Goal: Information Seeking & Learning: Learn about a topic

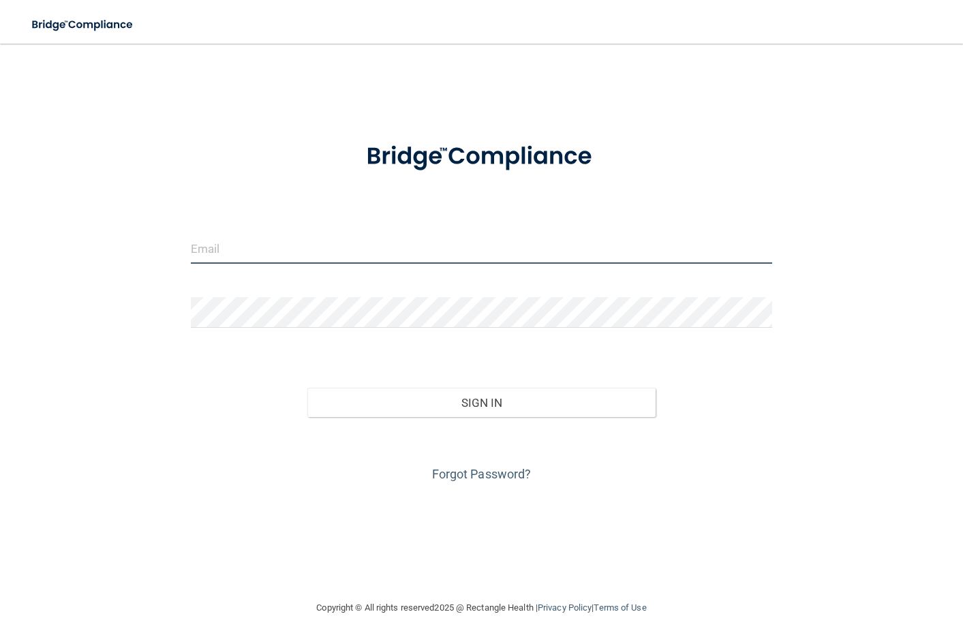
click at [293, 247] on input "email" at bounding box center [481, 248] width 581 height 31
type input "[EMAIL_ADDRESS][DOMAIN_NAME]"
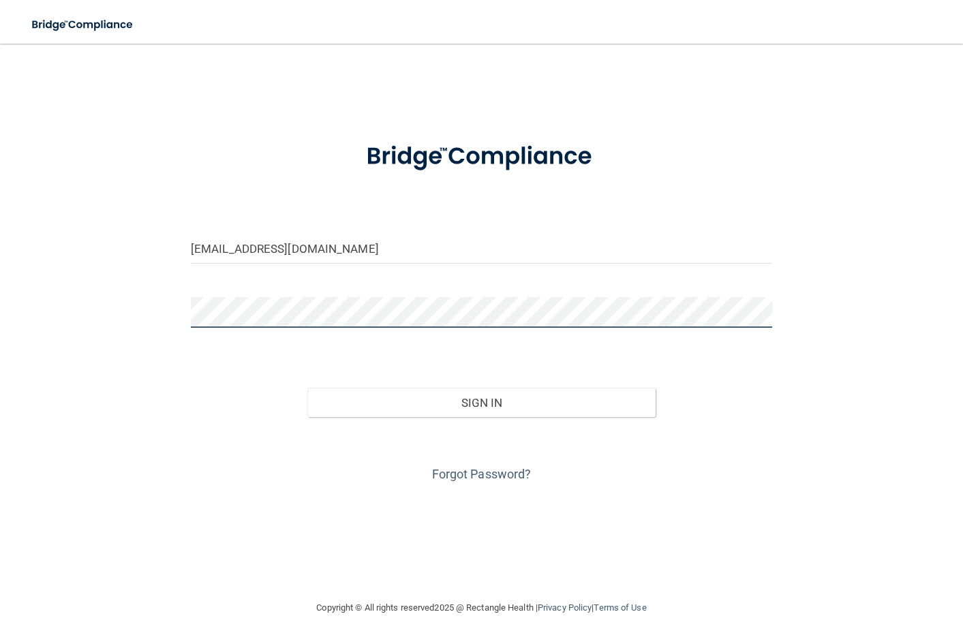
click at [307, 388] on button "Sign In" at bounding box center [481, 403] width 349 height 30
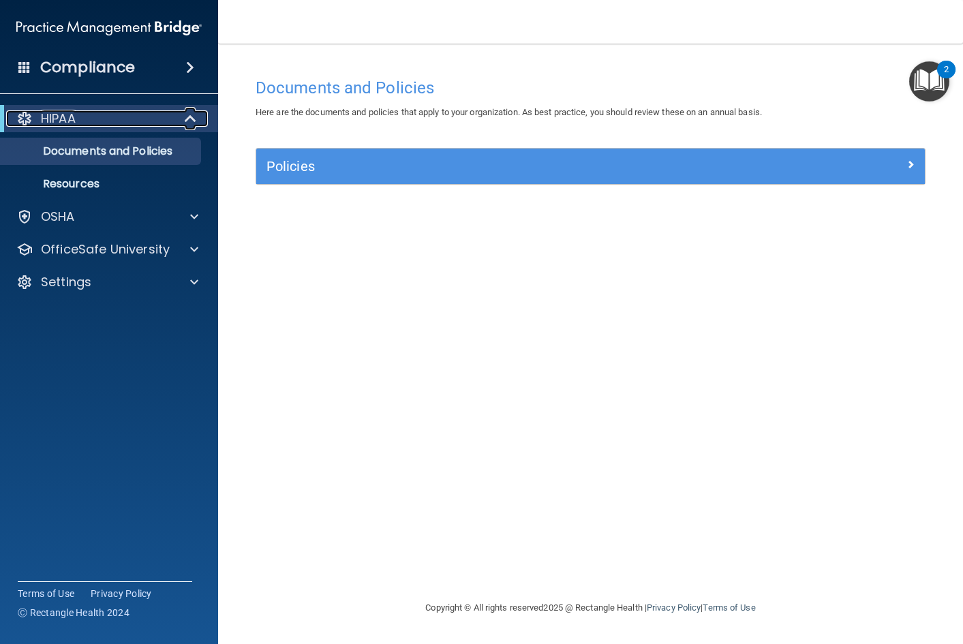
click at [110, 115] on div "HIPAA" at bounding box center [90, 118] width 168 height 16
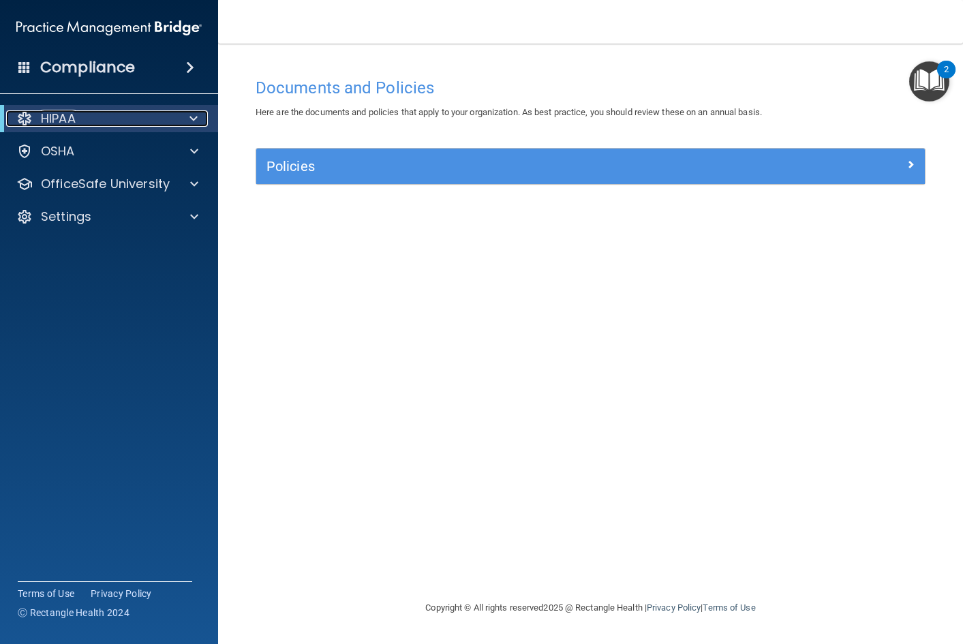
click at [110, 115] on div "HIPAA" at bounding box center [90, 118] width 168 height 16
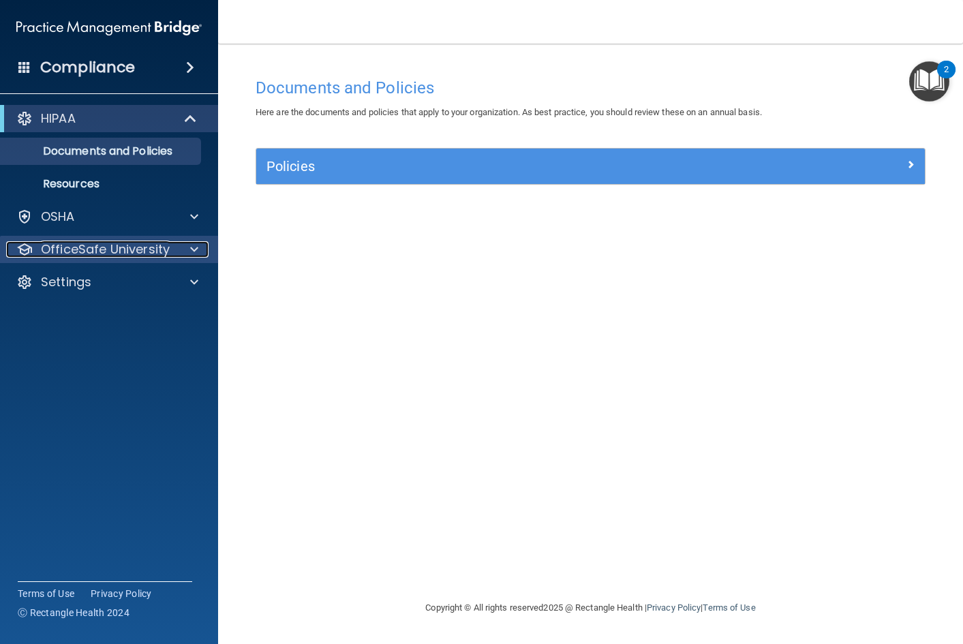
click at [130, 244] on p "OfficeSafe University" at bounding box center [105, 249] width 129 height 16
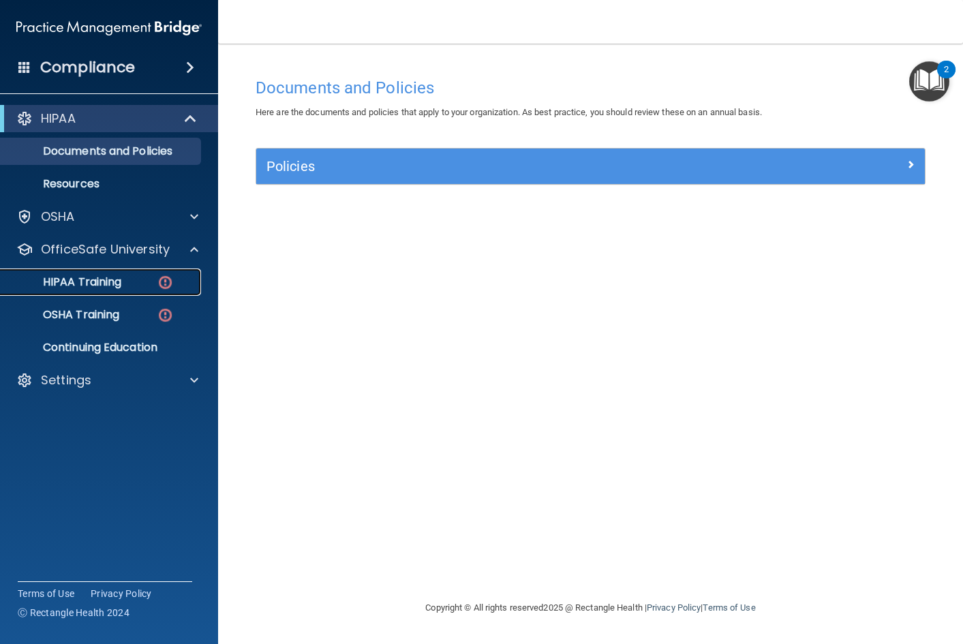
click at [128, 280] on div "HIPAA Training" at bounding box center [102, 282] width 186 height 14
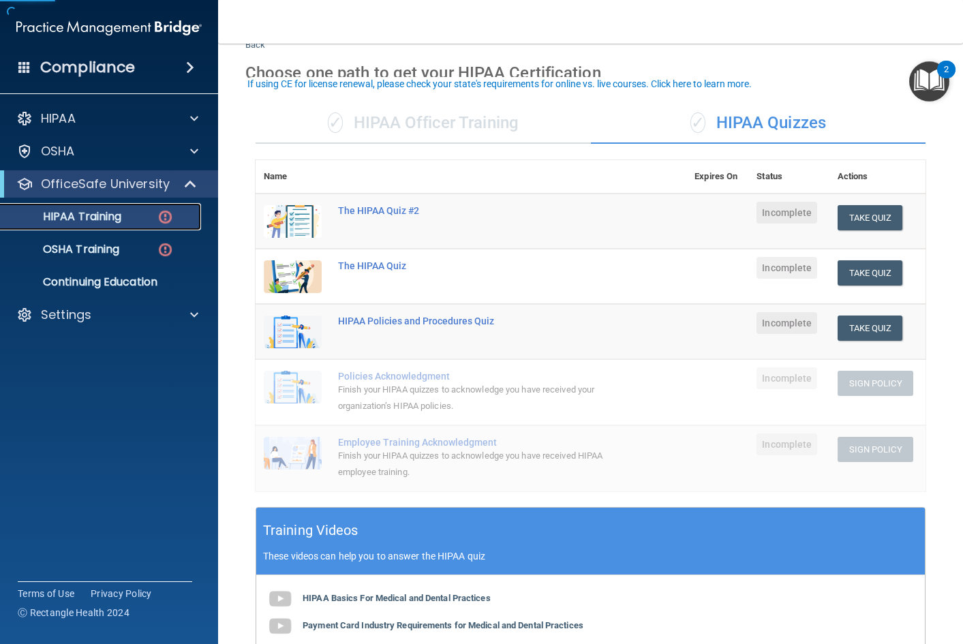
scroll to position [68, 0]
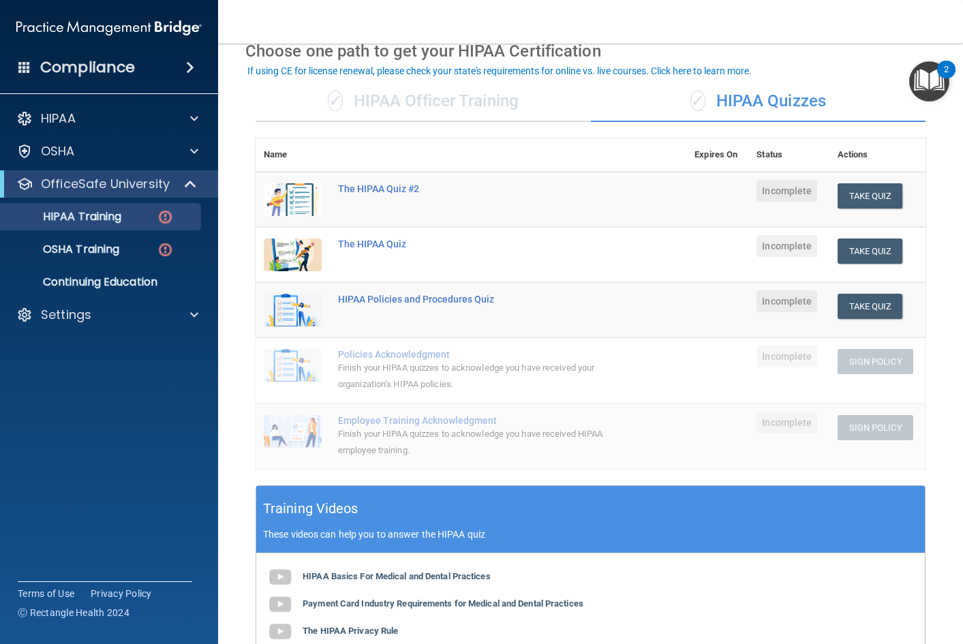
click at [529, 104] on div "✓ HIPAA Officer Training" at bounding box center [423, 101] width 335 height 41
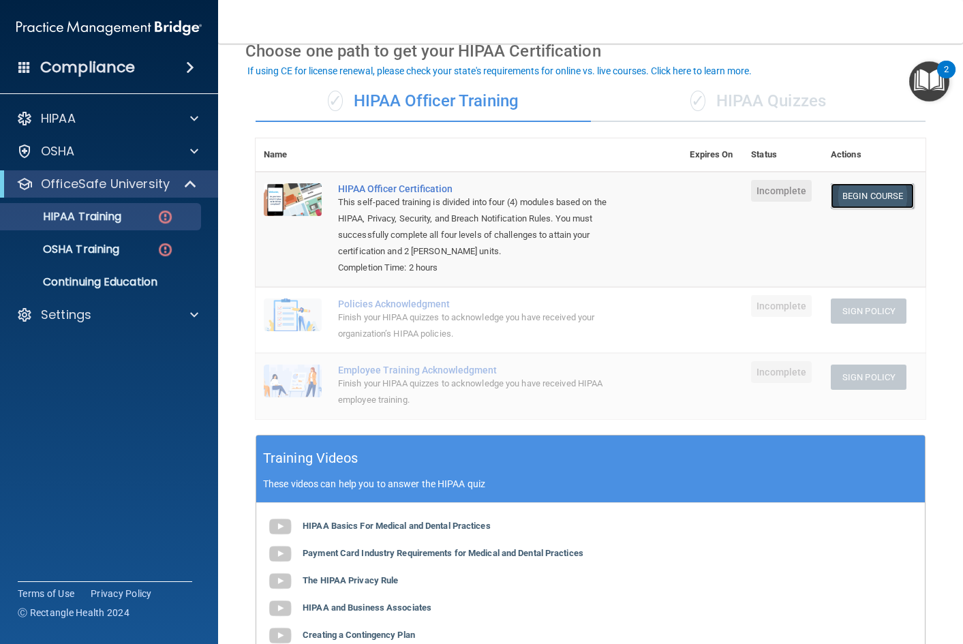
click at [879, 197] on link "Begin Course" at bounding box center [872, 195] width 83 height 25
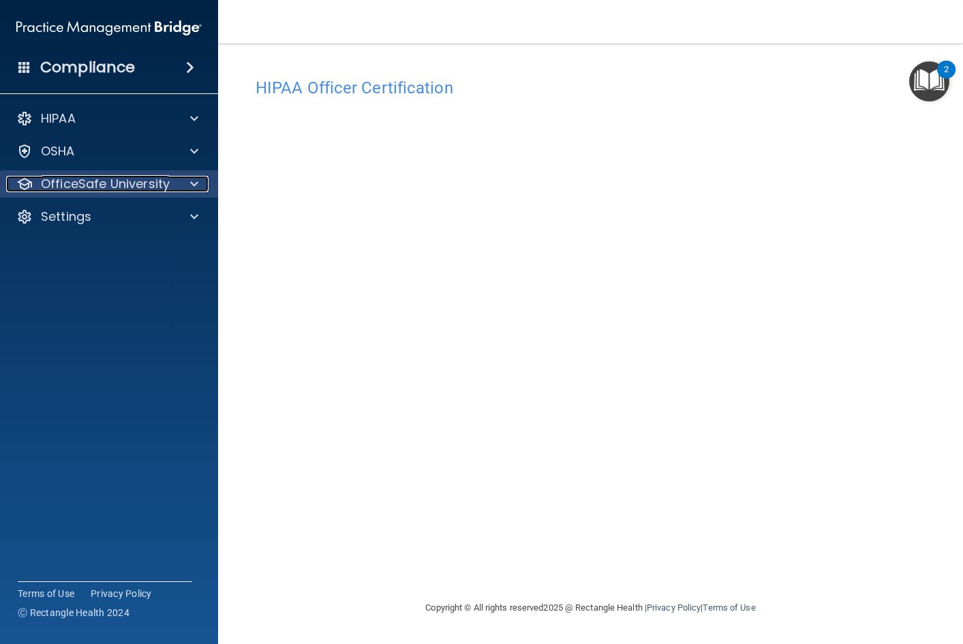
click at [72, 190] on p "OfficeSafe University" at bounding box center [105, 184] width 129 height 16
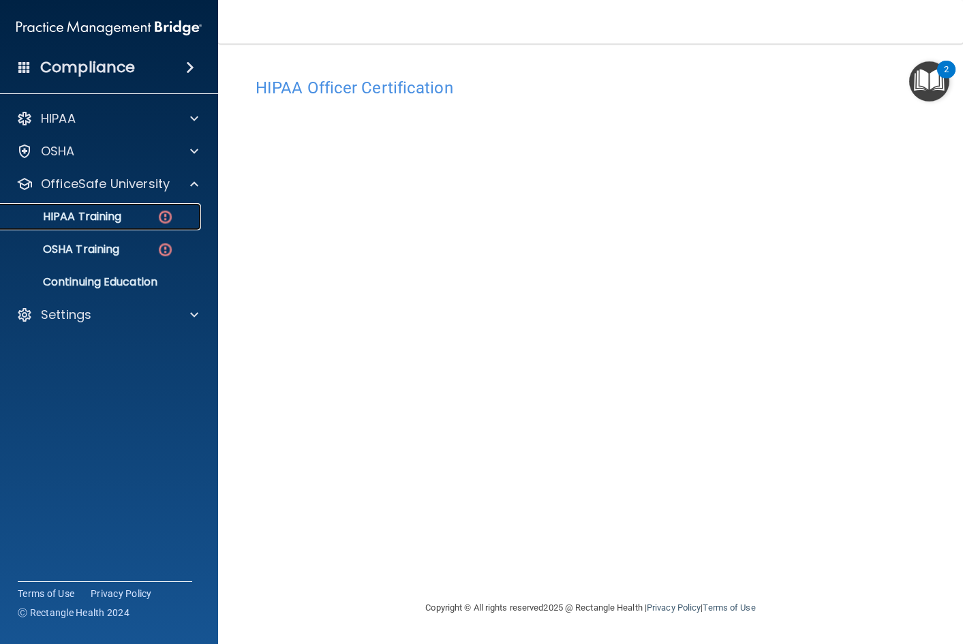
click at [72, 222] on p "HIPAA Training" at bounding box center [65, 217] width 112 height 14
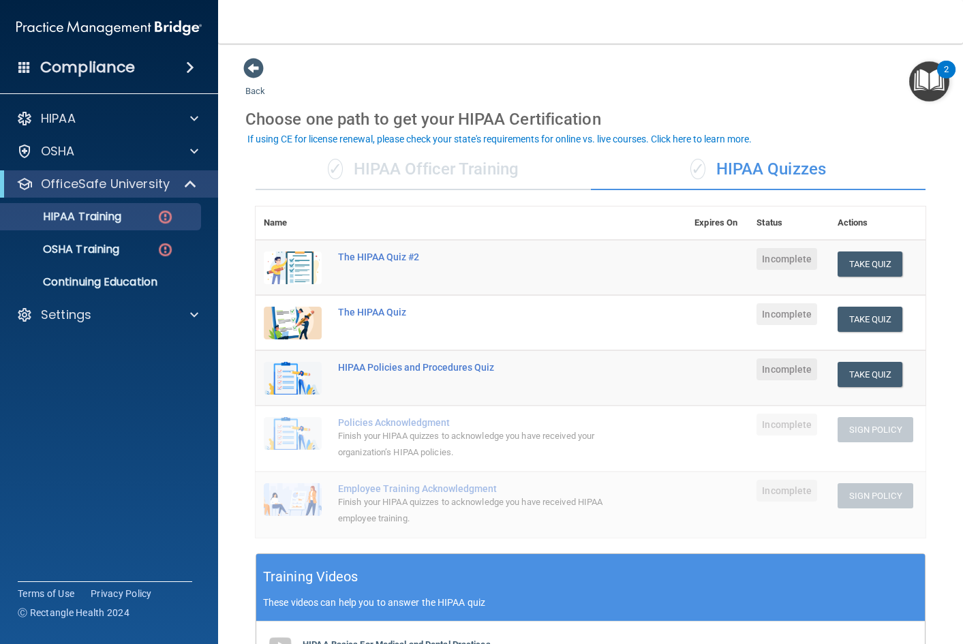
click at [541, 181] on div "✓ HIPAA Officer Training" at bounding box center [423, 169] width 335 height 41
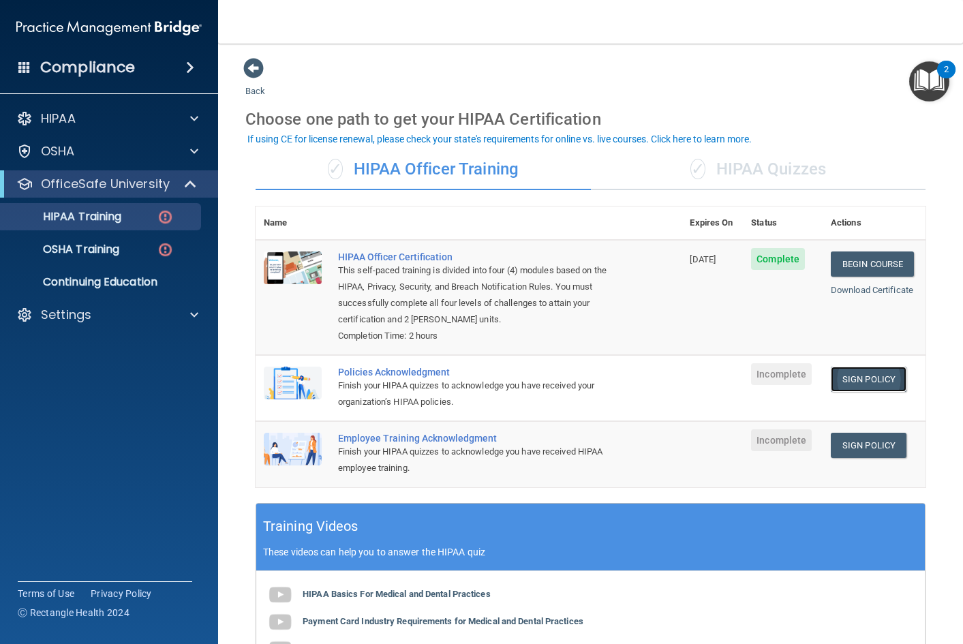
click at [878, 378] on link "Sign Policy" at bounding box center [869, 379] width 76 height 25
click at [868, 448] on link "Sign Policy" at bounding box center [869, 445] width 76 height 25
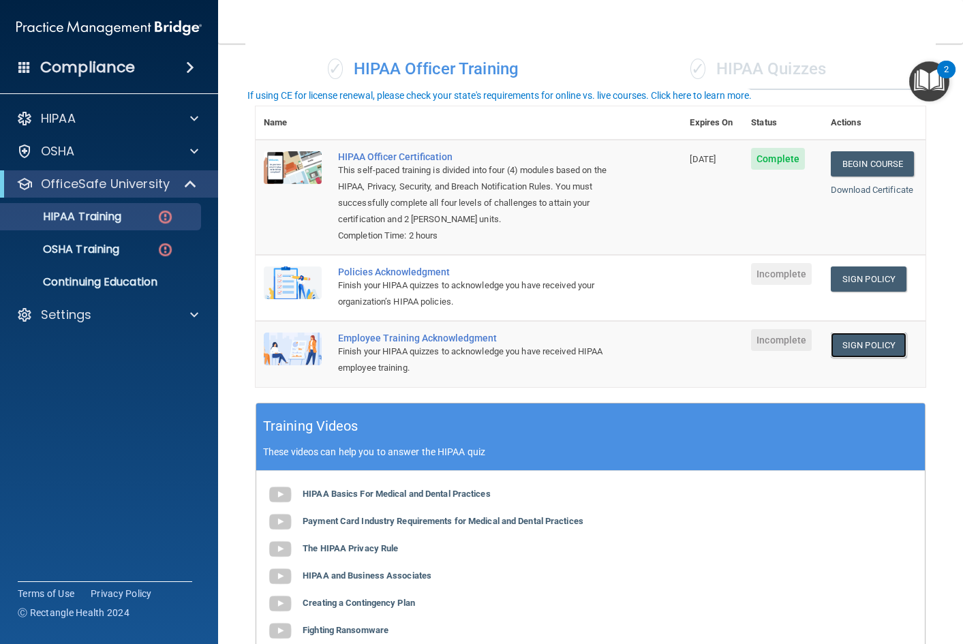
scroll to position [136, 0]
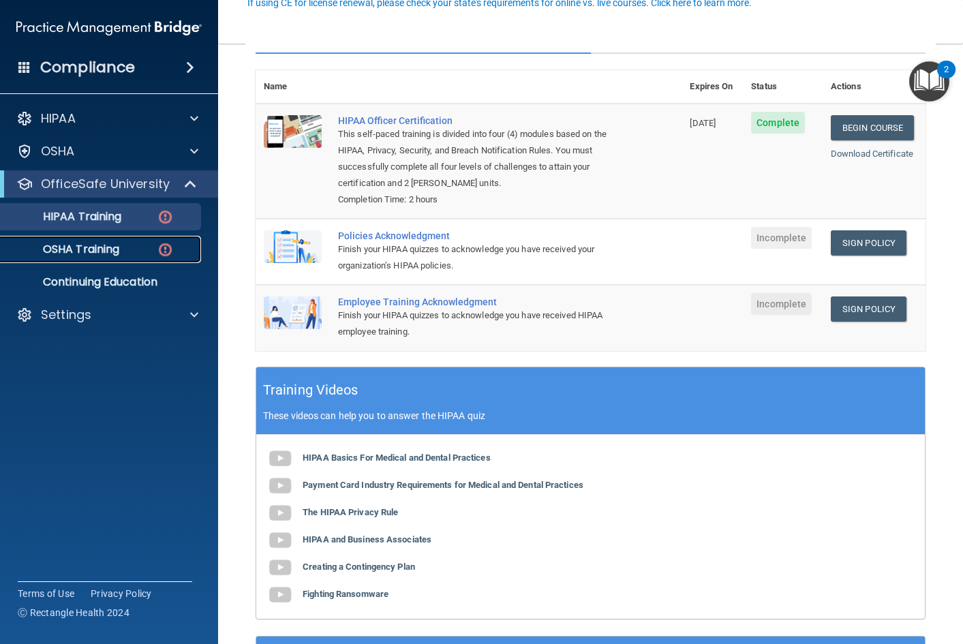
click at [110, 243] on p "OSHA Training" at bounding box center [64, 250] width 110 height 14
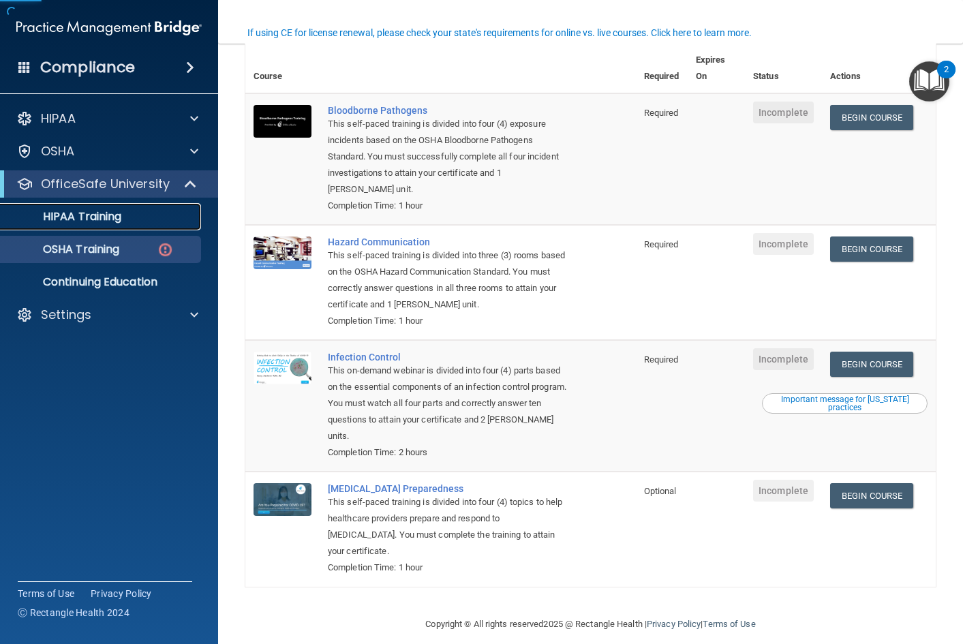
click at [116, 215] on p "HIPAA Training" at bounding box center [65, 217] width 112 height 14
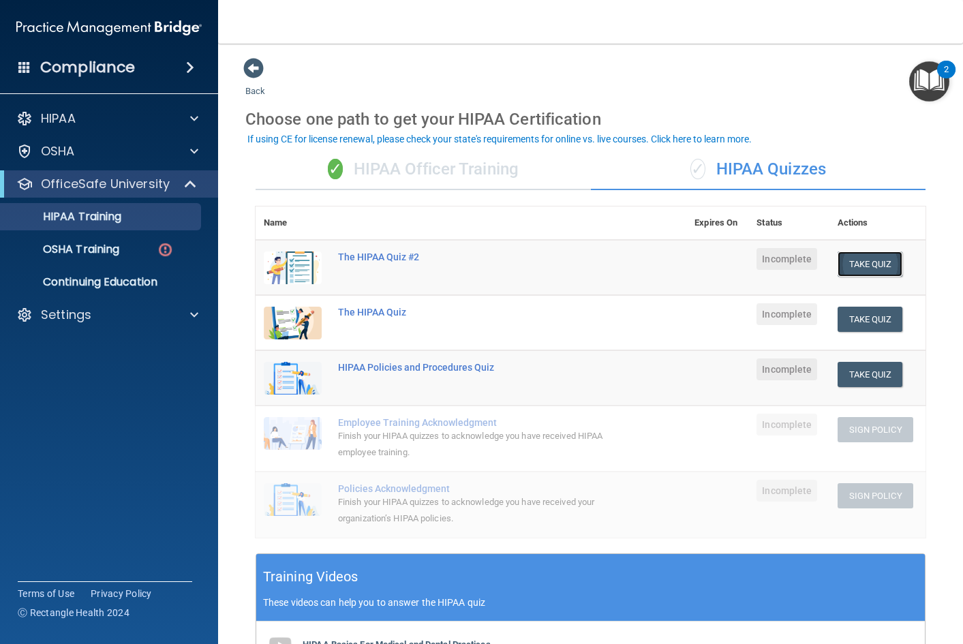
click at [880, 263] on button "Take Quiz" at bounding box center [870, 264] width 65 height 25
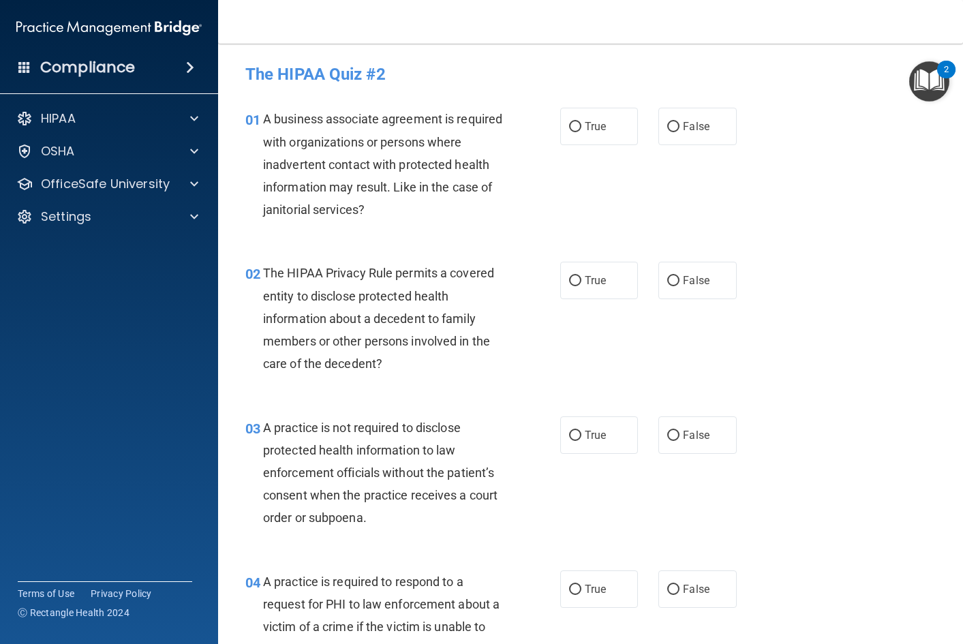
click at [314, 201] on div "A business associate agreement is required with organizations or persons where …" at bounding box center [389, 164] width 252 height 113
click at [709, 134] on label "False" at bounding box center [697, 126] width 78 height 37
click at [680, 132] on input "False" at bounding box center [673, 127] width 12 height 10
radio input "true"
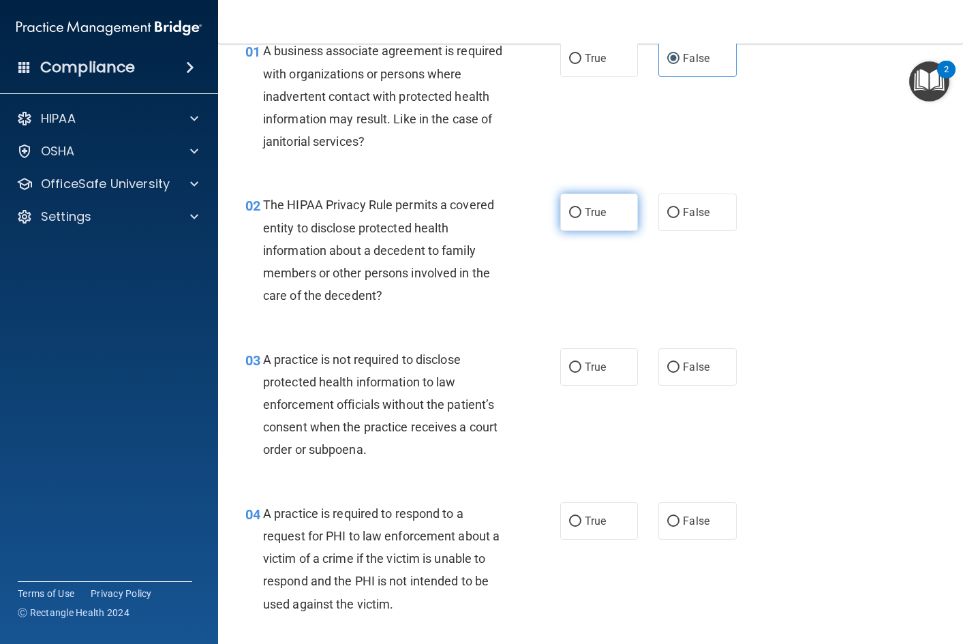
click at [586, 206] on span "True" at bounding box center [595, 212] width 21 height 13
click at [581, 208] on input "True" at bounding box center [575, 213] width 12 height 10
radio input "true"
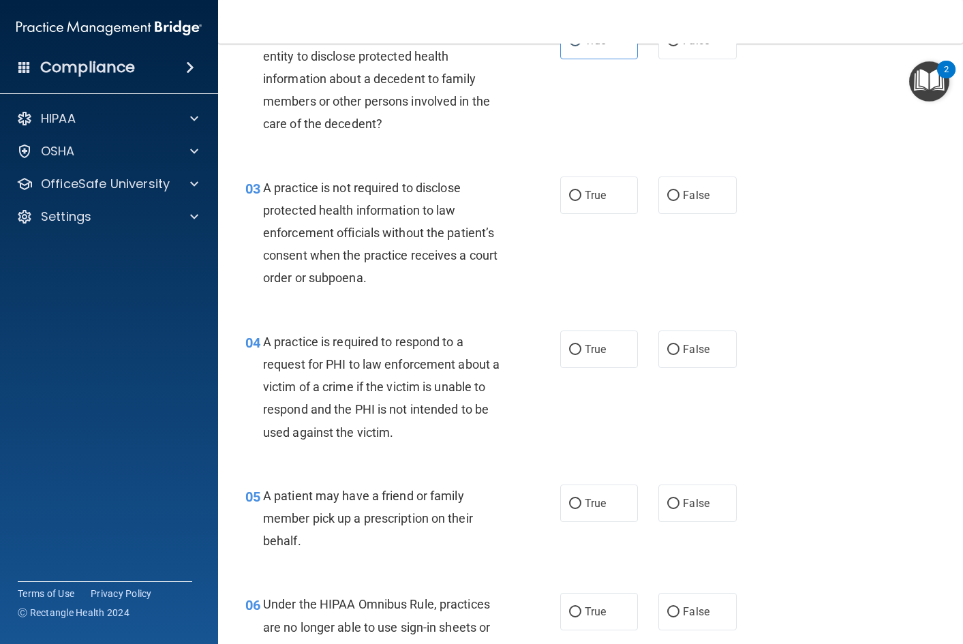
scroll to position [341, 0]
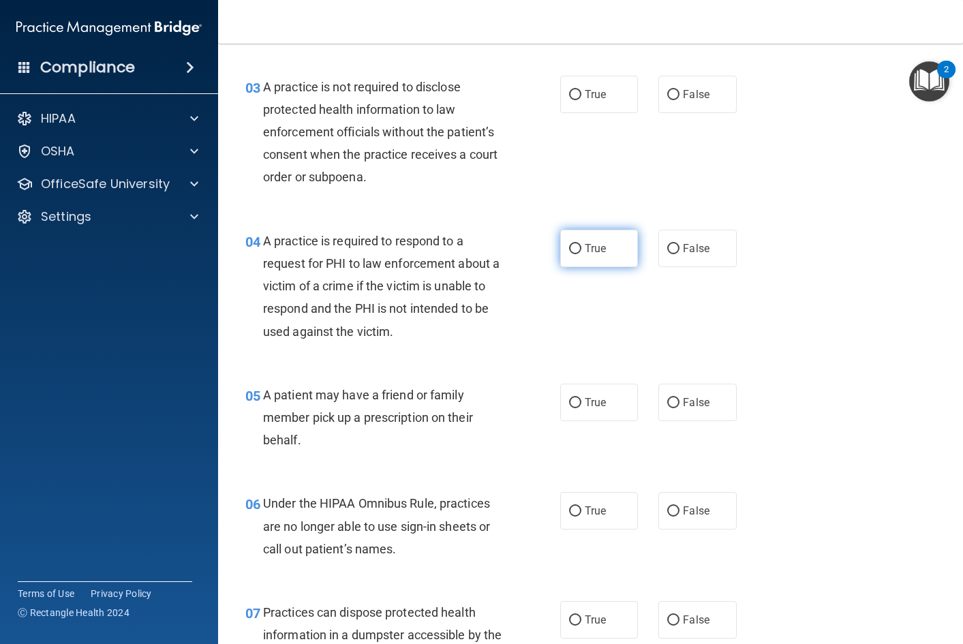
click at [582, 260] on label "True" at bounding box center [599, 248] width 78 height 37
click at [581, 254] on input "True" at bounding box center [575, 249] width 12 height 10
radio input "true"
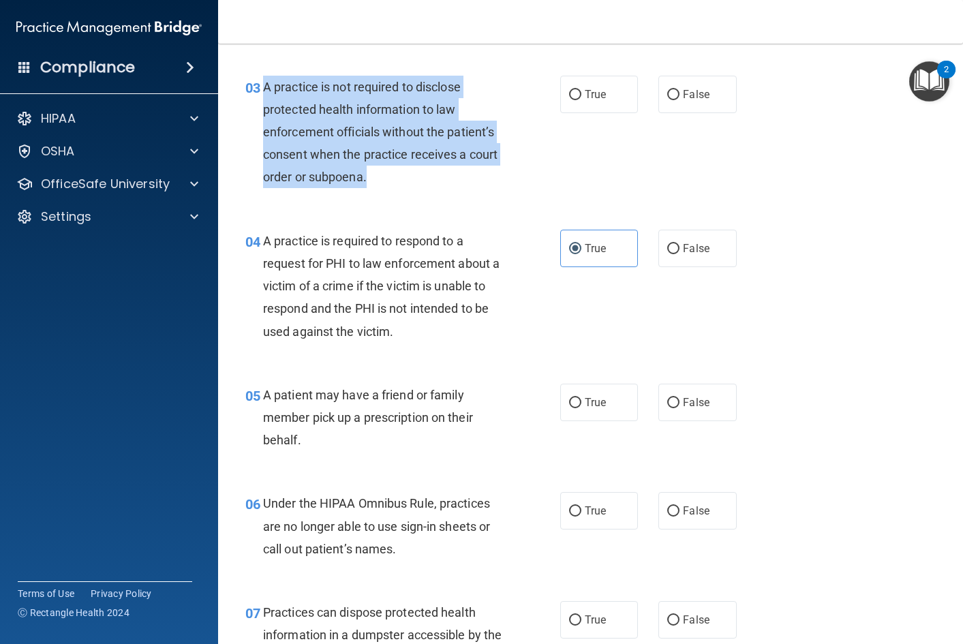
drag, startPoint x: 401, startPoint y: 185, endPoint x: 262, endPoint y: 81, distance: 173.8
click at [262, 81] on div "03 A practice is not required to disclose protected health information to law e…" at bounding box center [403, 136] width 356 height 120
copy div "A practice is not required to disclose protected health information to law enfo…"
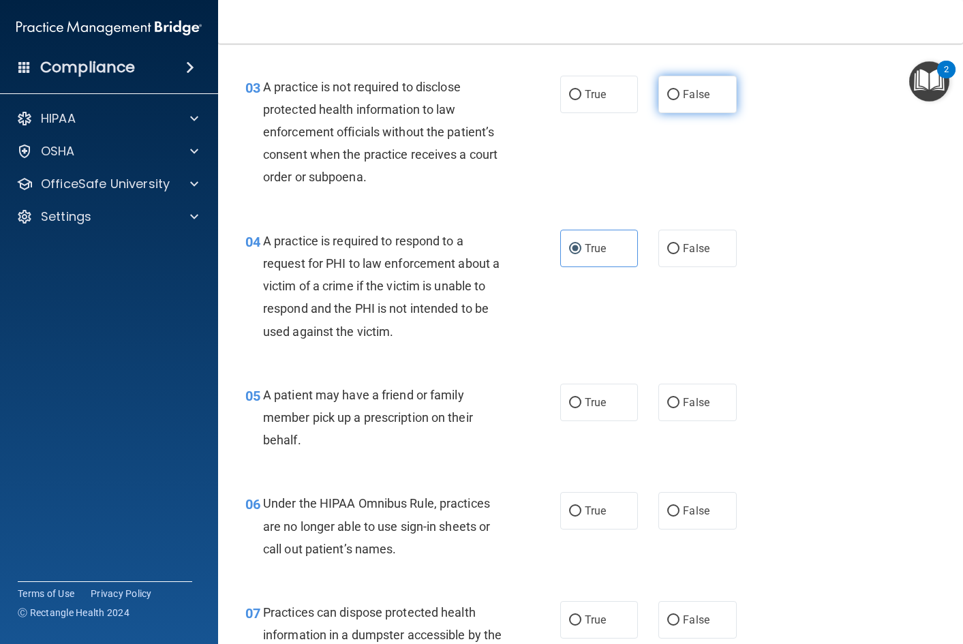
click at [683, 90] on span "False" at bounding box center [696, 94] width 27 height 13
click at [680, 90] on input "False" at bounding box center [673, 95] width 12 height 10
radio input "true"
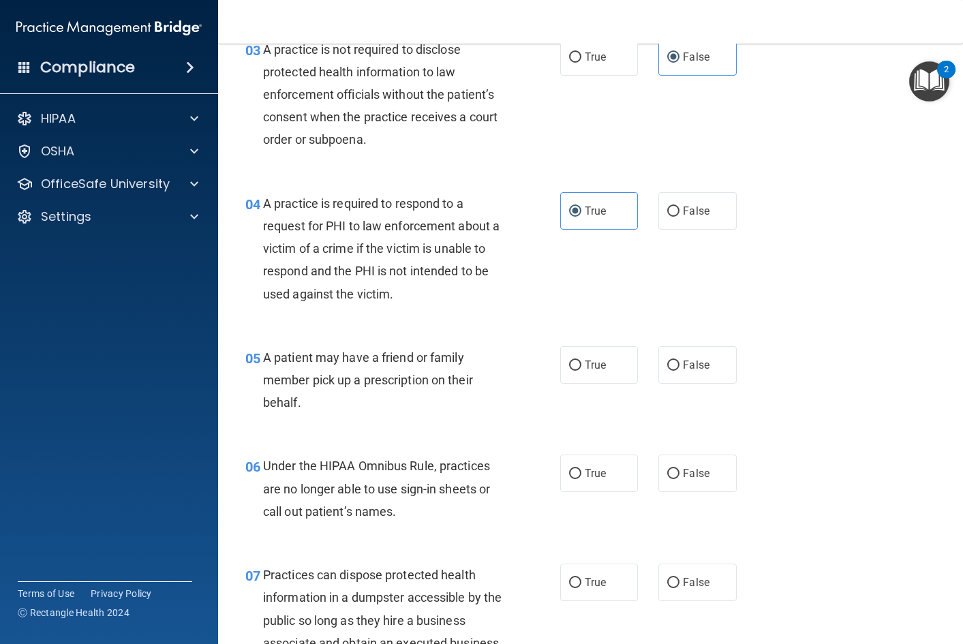
scroll to position [409, 0]
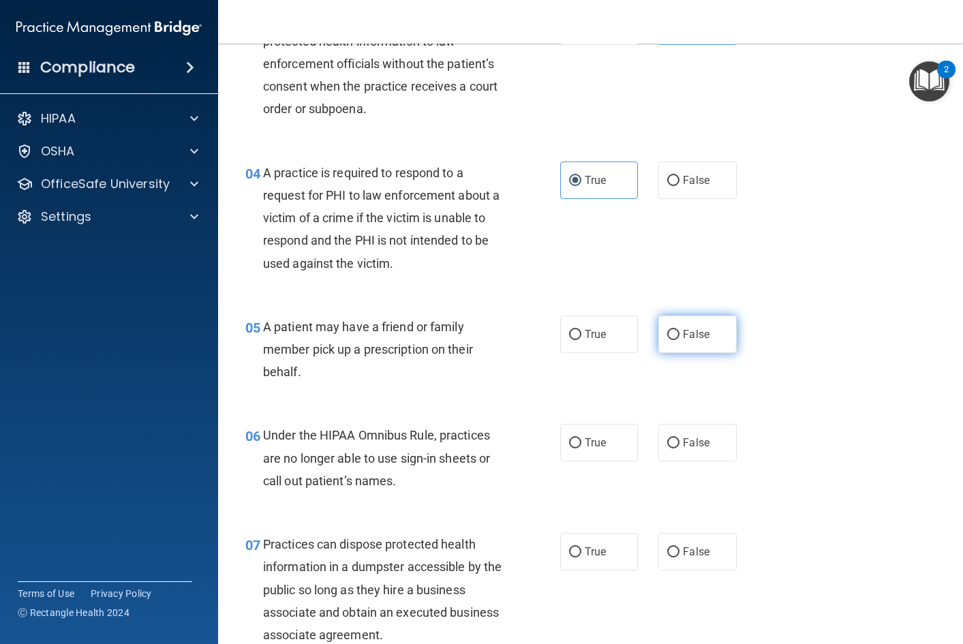
click at [687, 317] on label "False" at bounding box center [697, 334] width 78 height 37
click at [680, 330] on input "False" at bounding box center [673, 335] width 12 height 10
radio input "true"
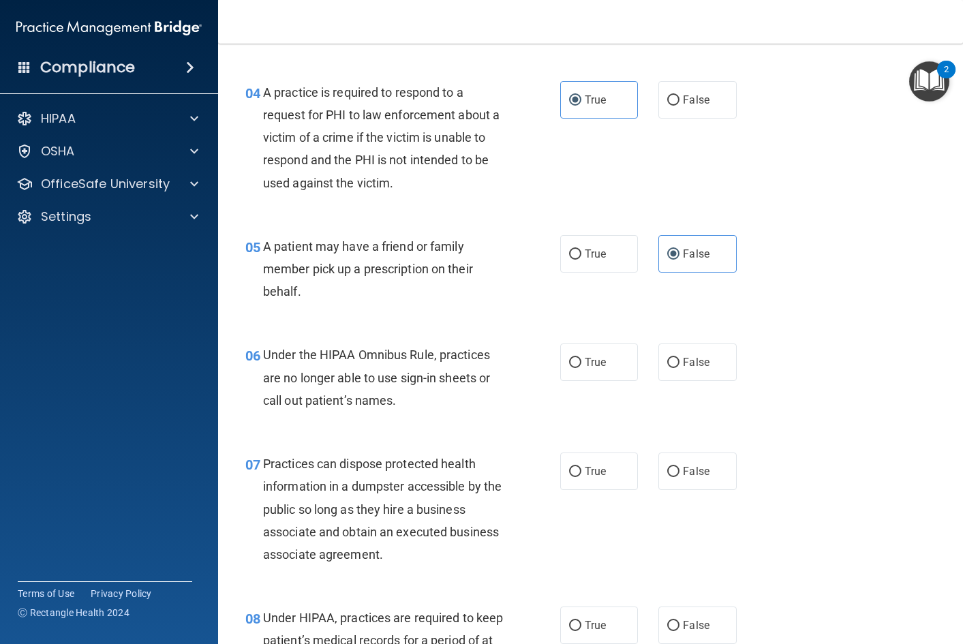
scroll to position [613, 0]
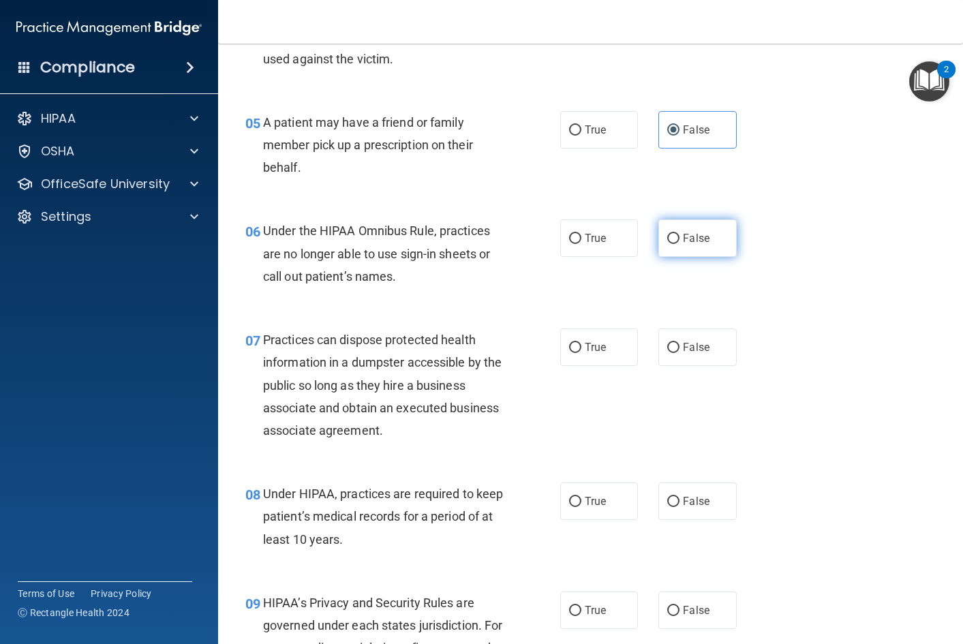
click at [695, 245] on label "False" at bounding box center [697, 237] width 78 height 37
click at [680, 244] on input "False" at bounding box center [673, 239] width 12 height 10
radio input "true"
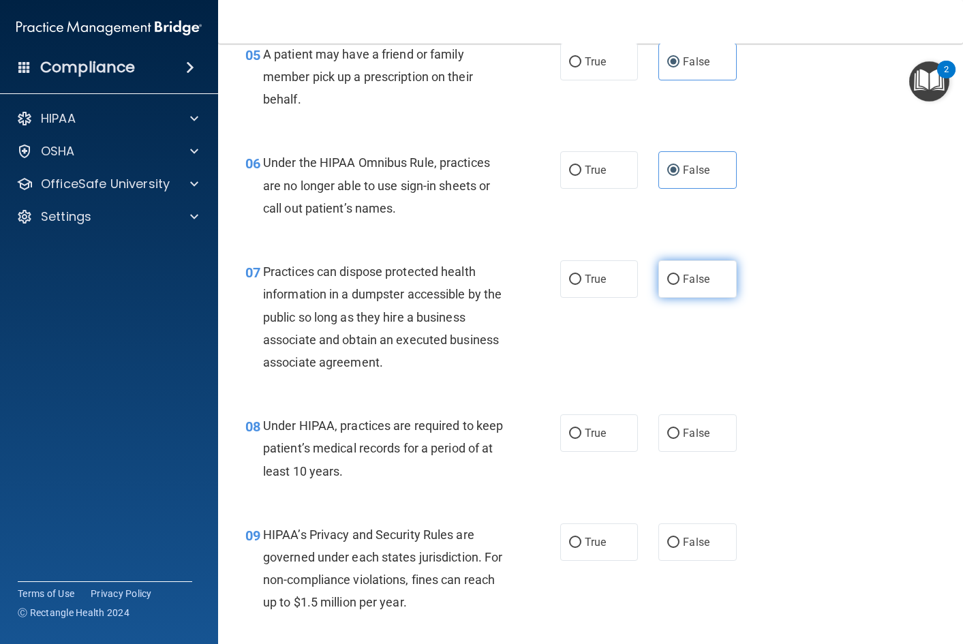
click at [669, 280] on input "False" at bounding box center [673, 280] width 12 height 10
radio input "true"
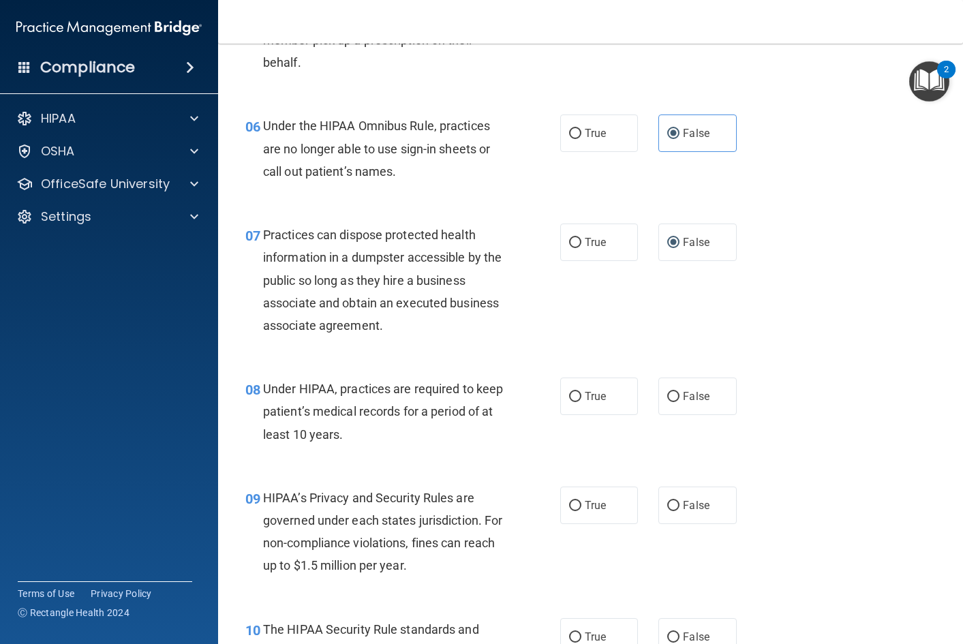
scroll to position [750, 0]
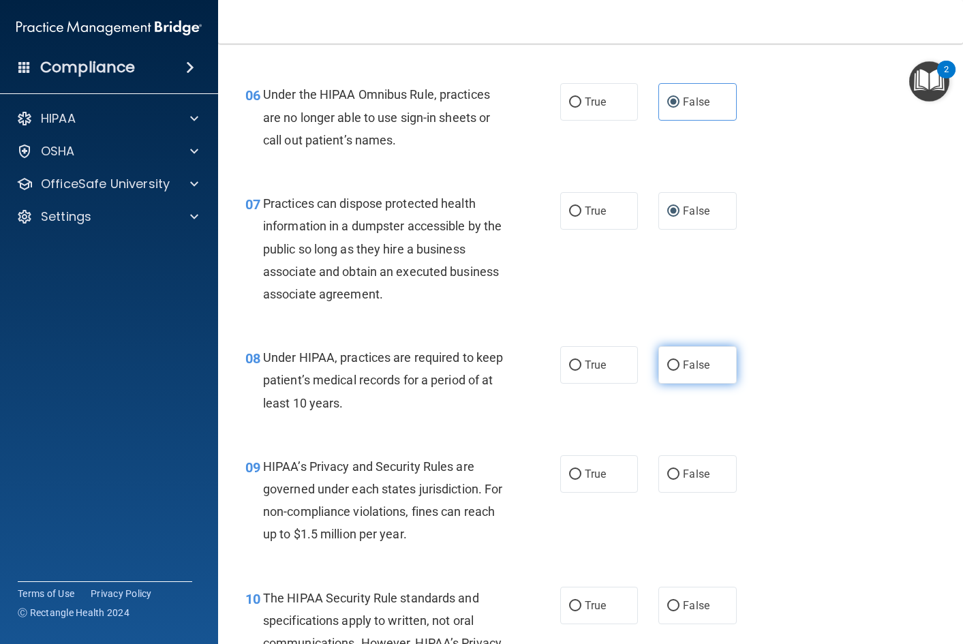
click at [658, 376] on label "False" at bounding box center [697, 364] width 78 height 37
click at [667, 371] on input "False" at bounding box center [673, 366] width 12 height 10
radio input "true"
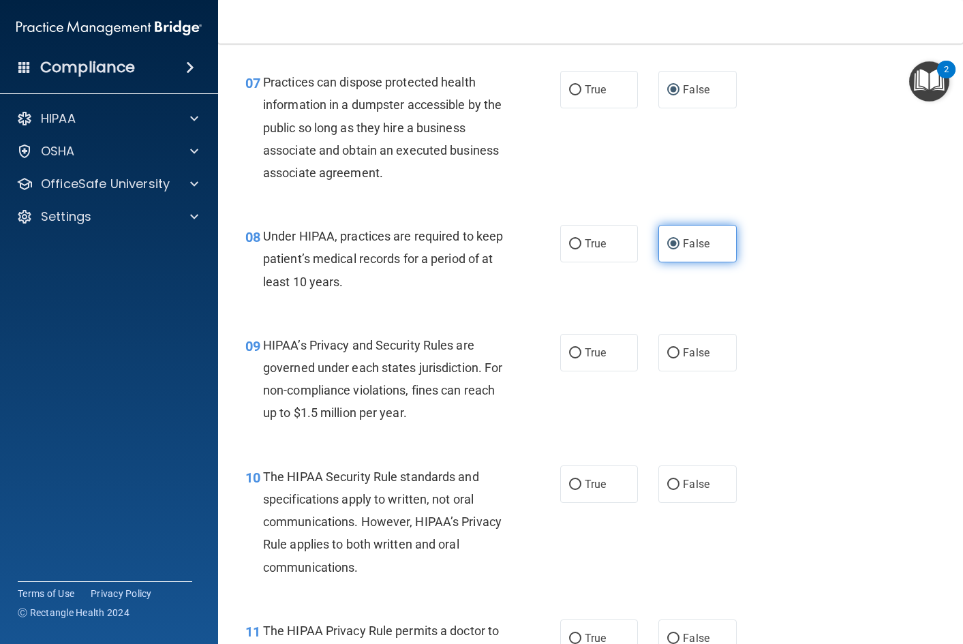
scroll to position [886, 0]
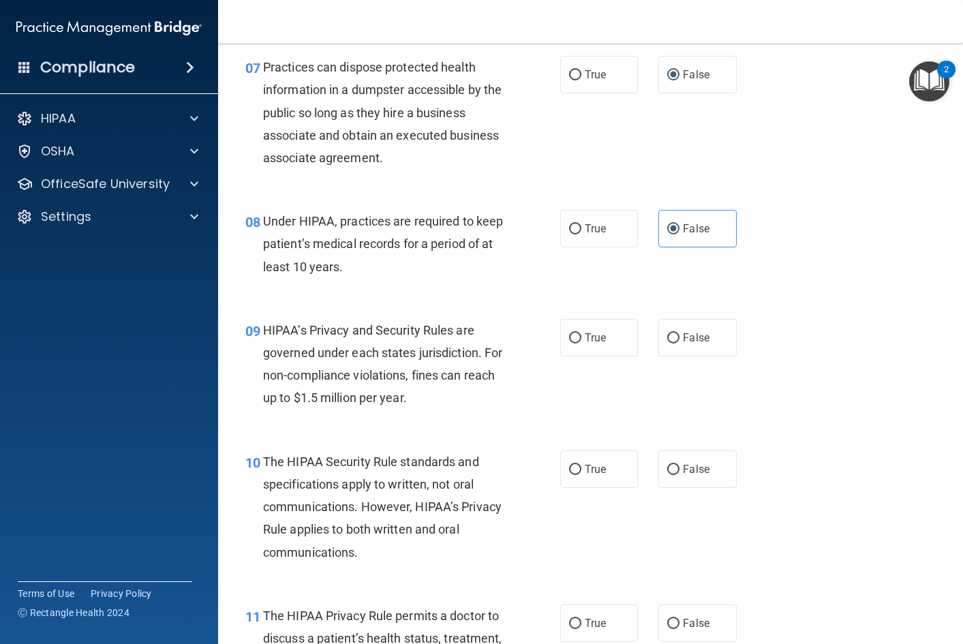
click at [541, 342] on div "09 HIPAA’s Privacy and Security Rules are governed under each states jurisdicti…" at bounding box center [403, 367] width 356 height 97
click at [599, 339] on span "True" at bounding box center [595, 337] width 21 height 13
click at [581, 339] on input "True" at bounding box center [575, 338] width 12 height 10
radio input "true"
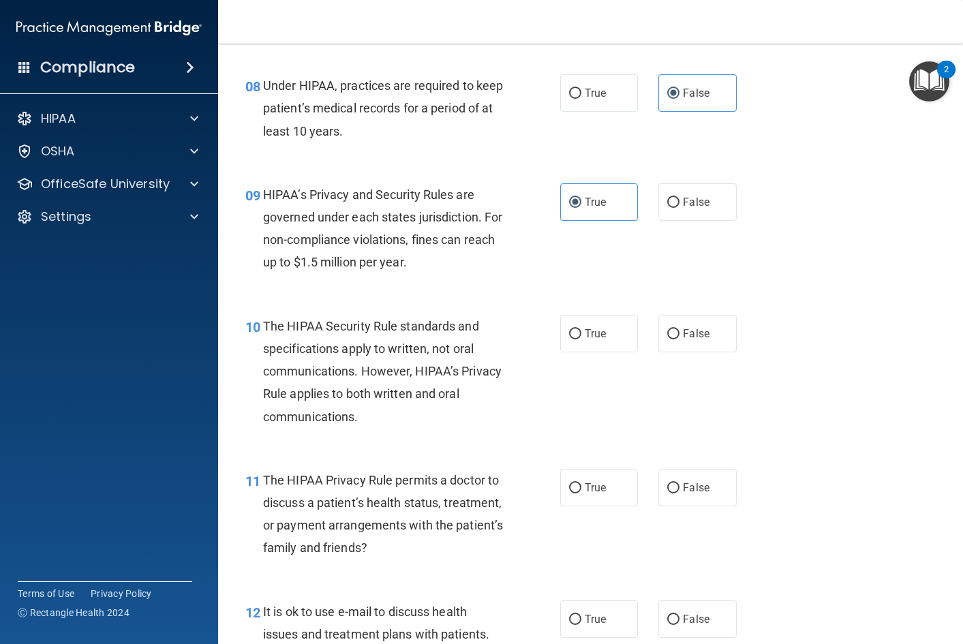
scroll to position [1022, 0]
click at [661, 337] on label "False" at bounding box center [697, 332] width 78 height 37
click at [667, 337] on input "False" at bounding box center [673, 334] width 12 height 10
radio input "true"
click at [575, 348] on label "True" at bounding box center [599, 332] width 78 height 37
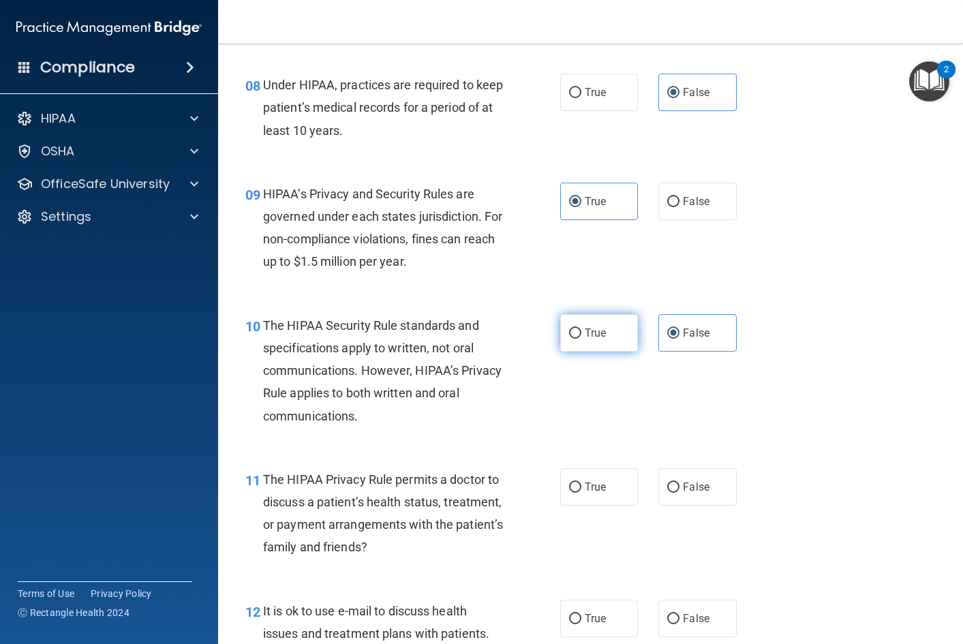
click at [575, 339] on input "True" at bounding box center [575, 334] width 12 height 10
radio input "true"
radio input "false"
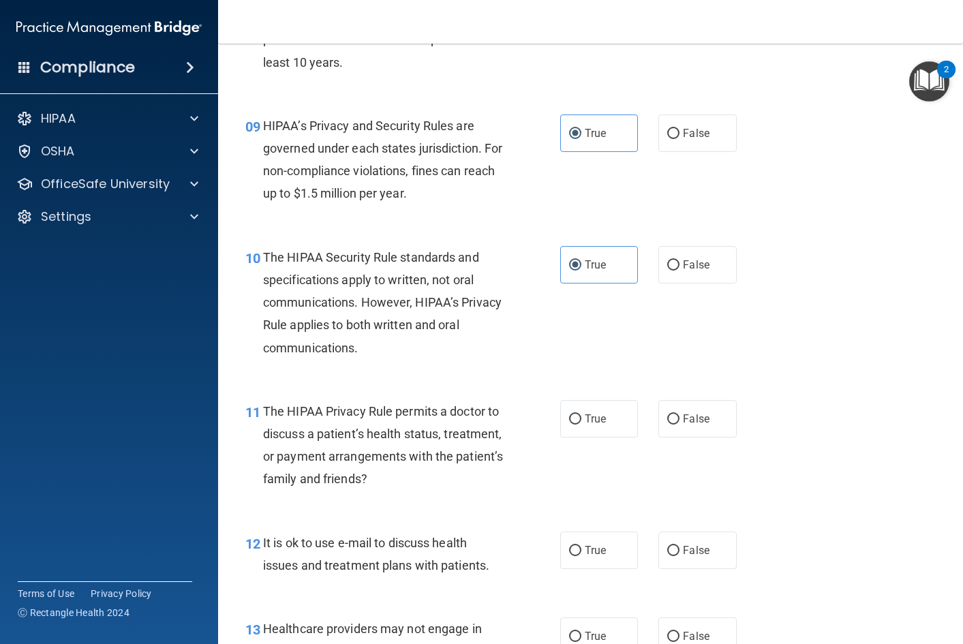
scroll to position [1159, 0]
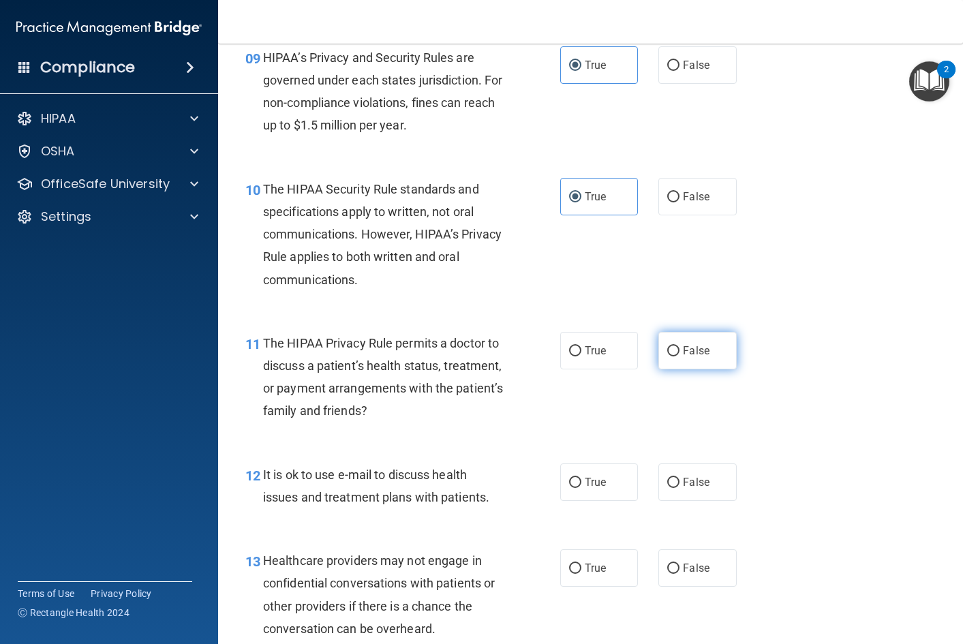
click at [667, 349] on input "False" at bounding box center [673, 351] width 12 height 10
radio input "true"
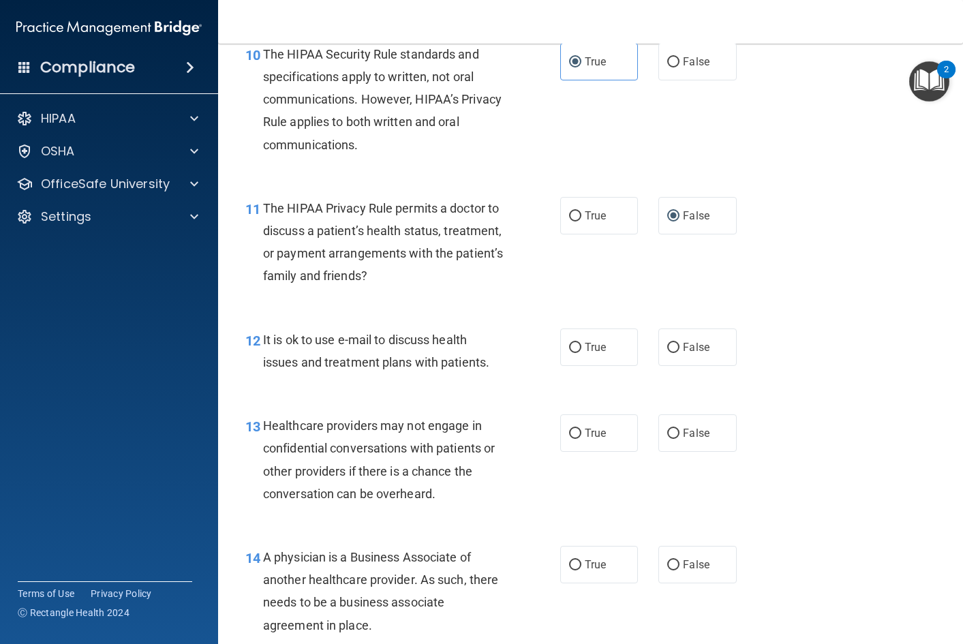
scroll to position [1295, 0]
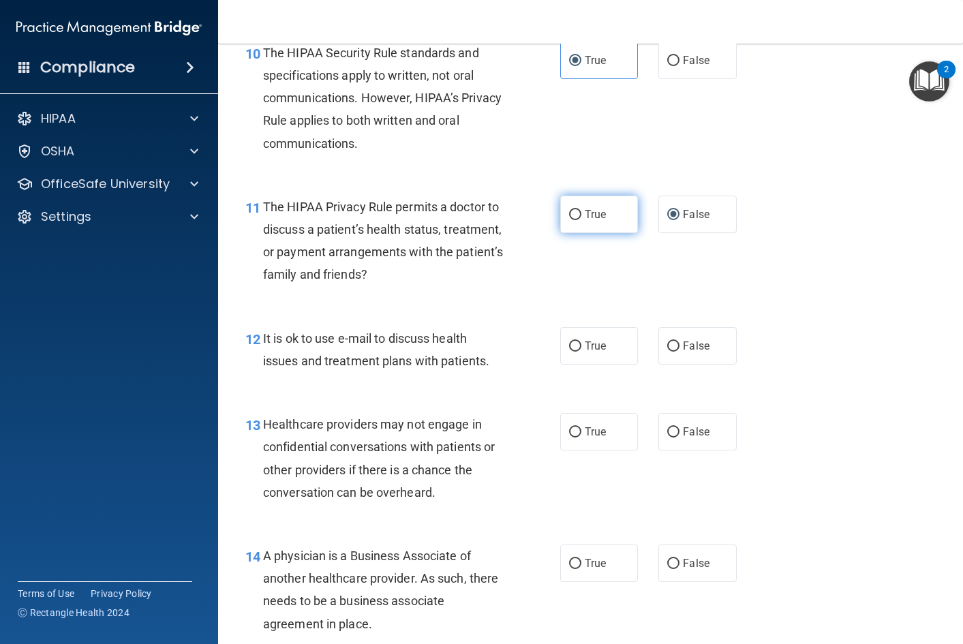
click at [593, 211] on span "True" at bounding box center [595, 214] width 21 height 13
click at [581, 211] on input "True" at bounding box center [575, 215] width 12 height 10
radio input "true"
radio input "false"
click at [659, 352] on label "False" at bounding box center [697, 345] width 78 height 37
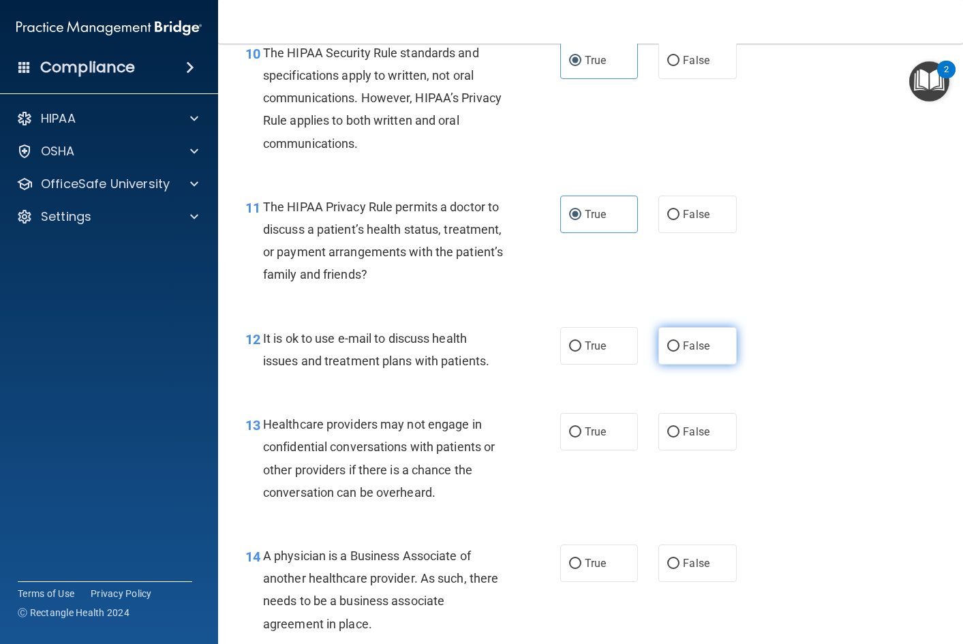
click at [667, 352] on input "False" at bounding box center [673, 347] width 12 height 10
radio input "true"
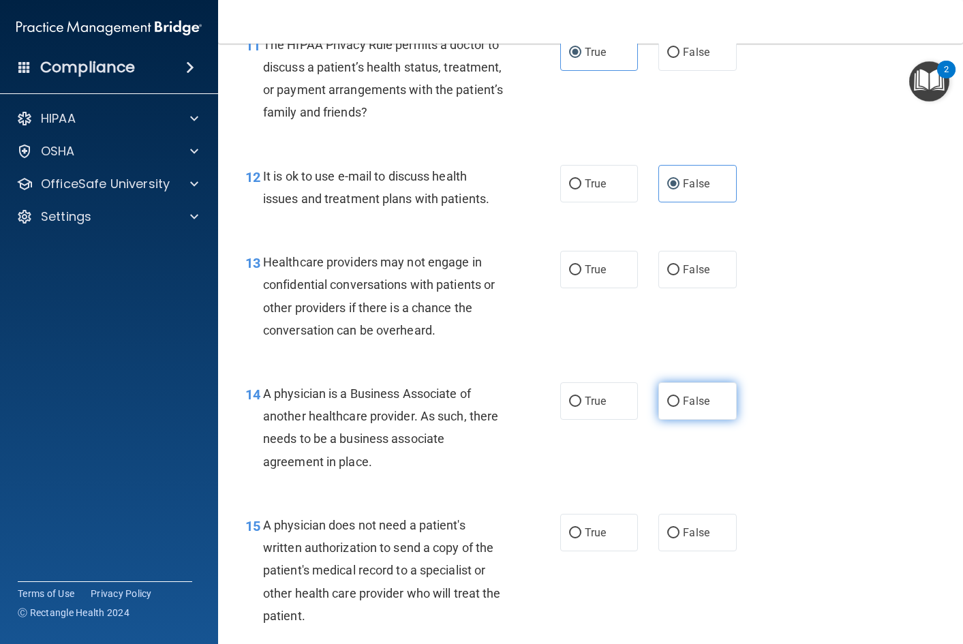
scroll to position [1500, 0]
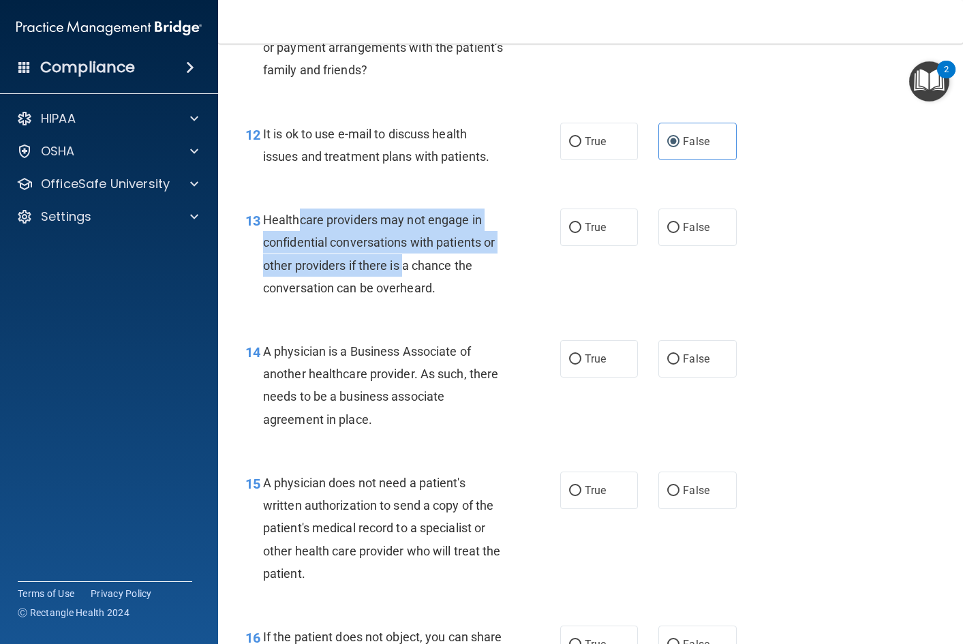
drag, startPoint x: 299, startPoint y: 224, endPoint x: 426, endPoint y: 267, distance: 134.5
click at [407, 258] on span "Healthcare providers may not engage in confidential conversations with patients…" at bounding box center [379, 254] width 232 height 82
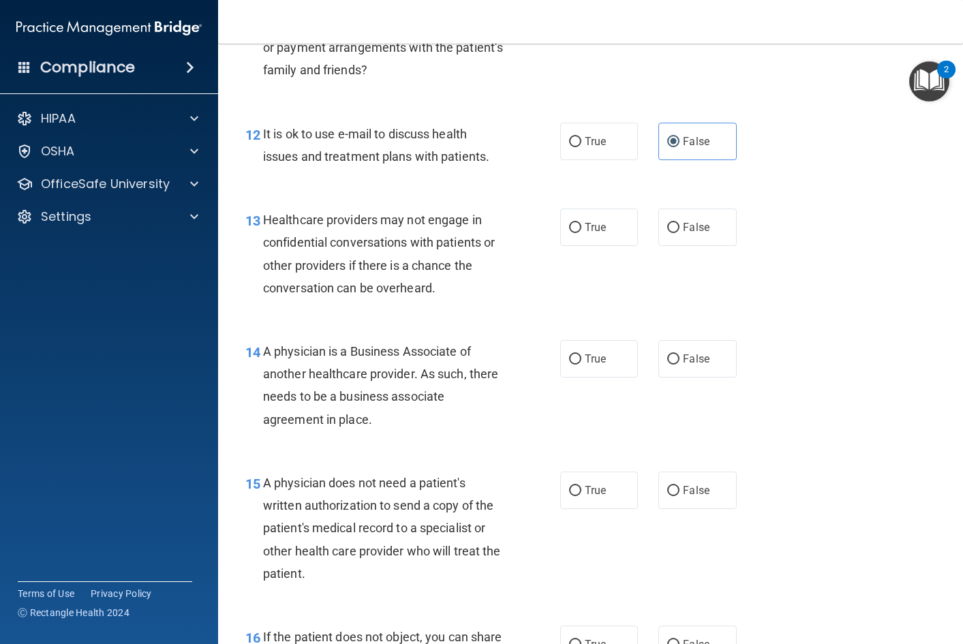
click at [498, 278] on div "Healthcare providers may not engage in confidential conversations with patients…" at bounding box center [389, 254] width 252 height 91
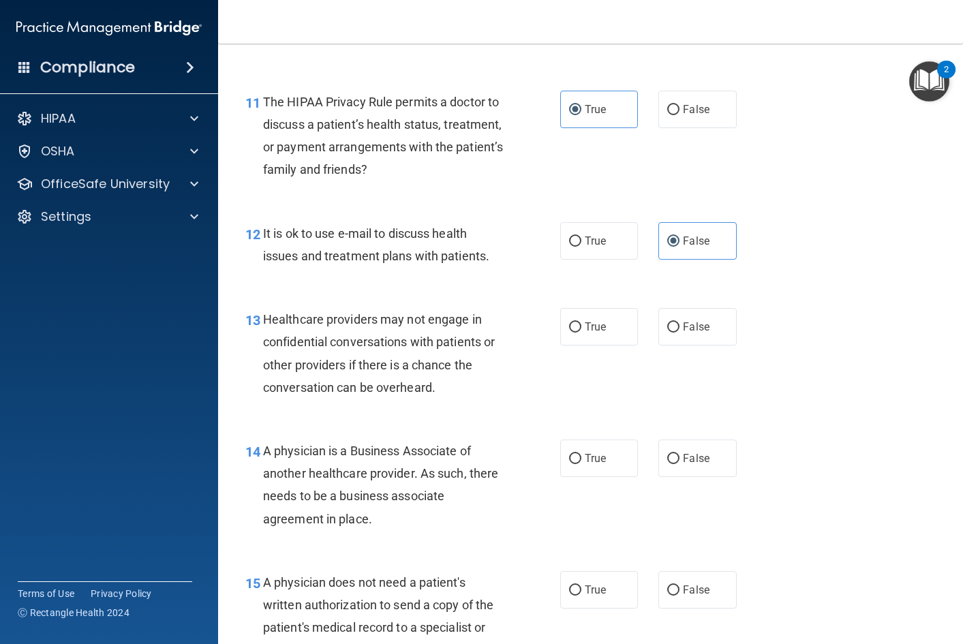
scroll to position [1431, 0]
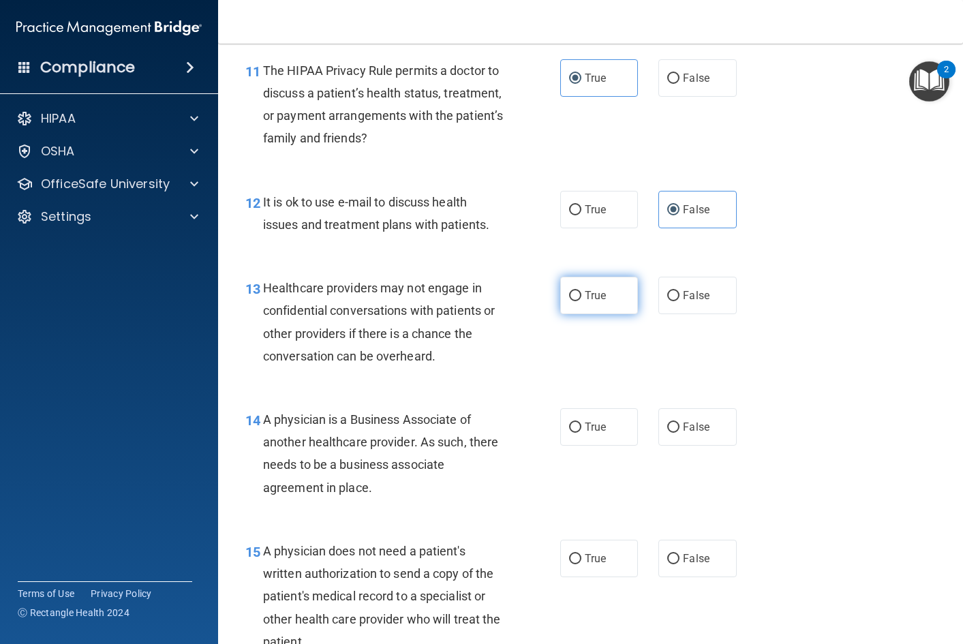
click at [585, 294] on span "True" at bounding box center [595, 295] width 21 height 13
click at [581, 294] on input "True" at bounding box center [575, 296] width 12 height 10
radio input "true"
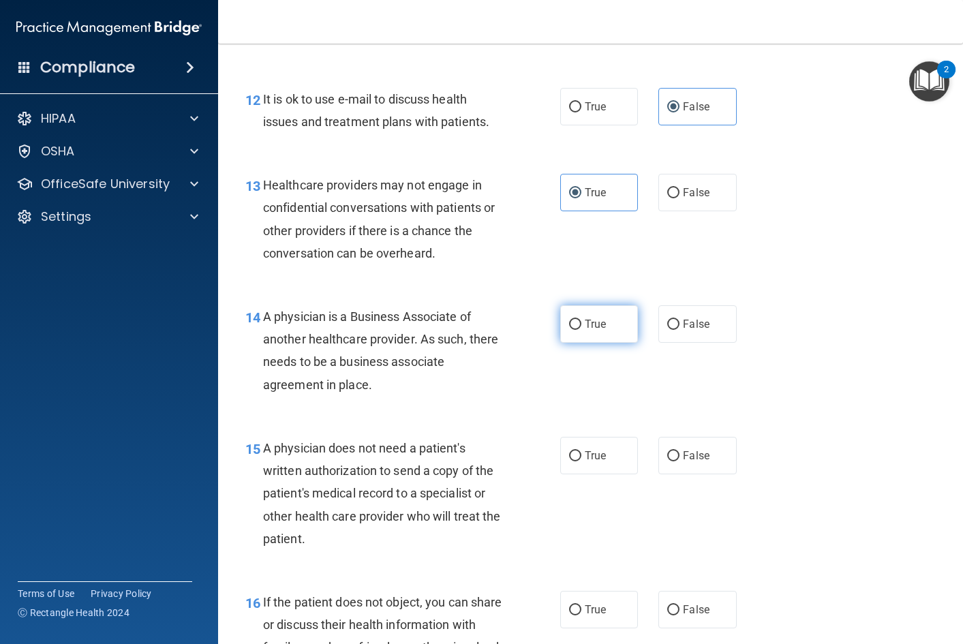
scroll to position [1568, 0]
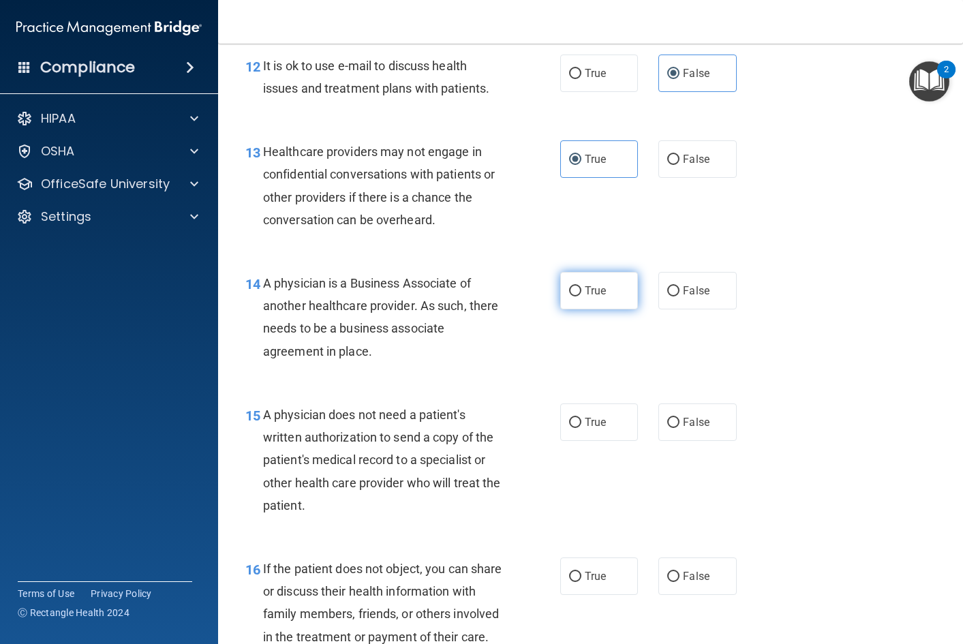
click at [585, 300] on label "True" at bounding box center [599, 290] width 78 height 37
click at [581, 297] on input "True" at bounding box center [575, 291] width 12 height 10
radio input "true"
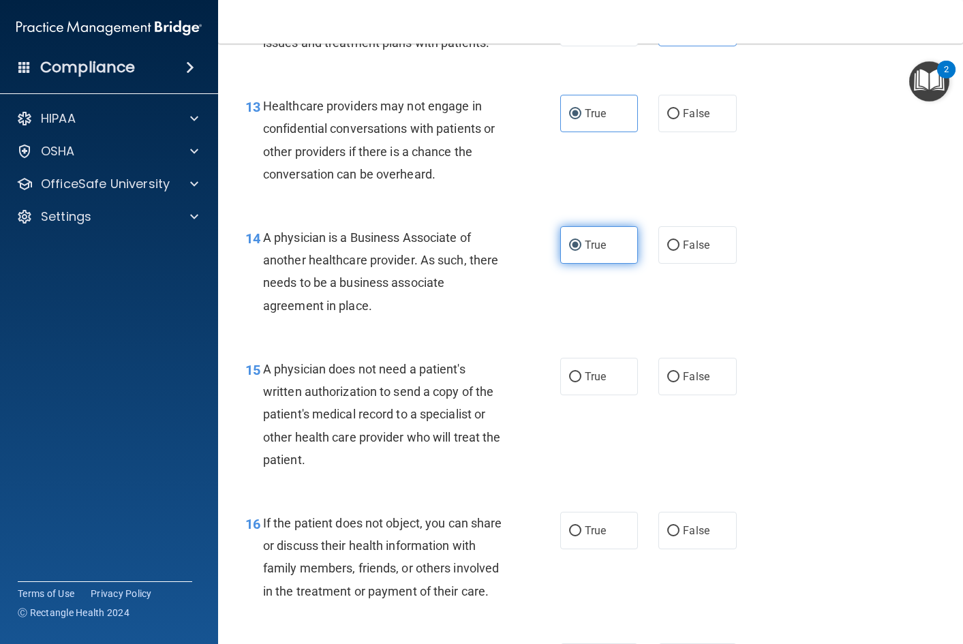
scroll to position [1704, 0]
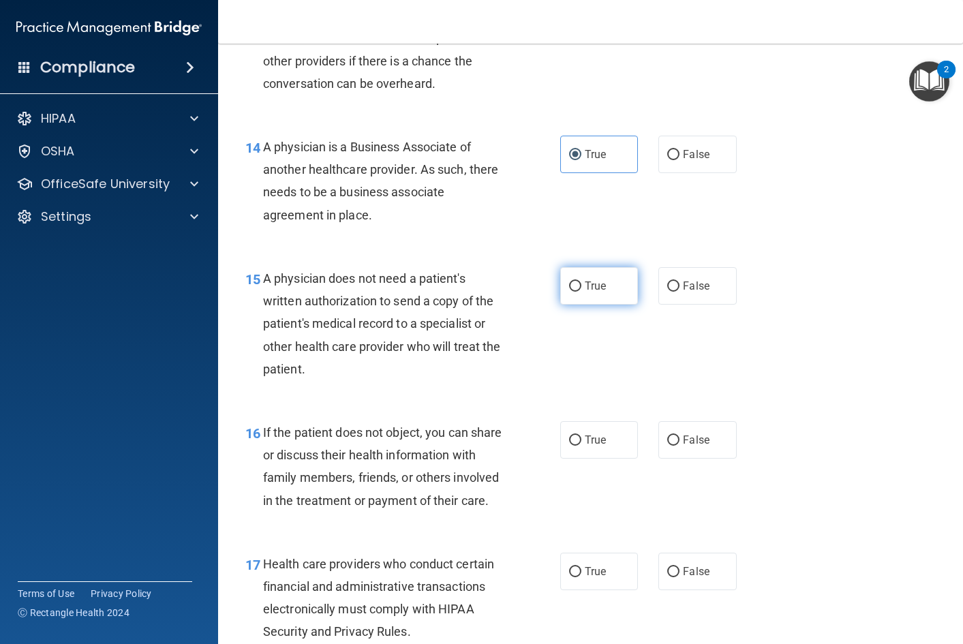
click at [585, 289] on span "True" at bounding box center [595, 285] width 21 height 13
click at [581, 289] on input "True" at bounding box center [575, 287] width 12 height 10
radio input "true"
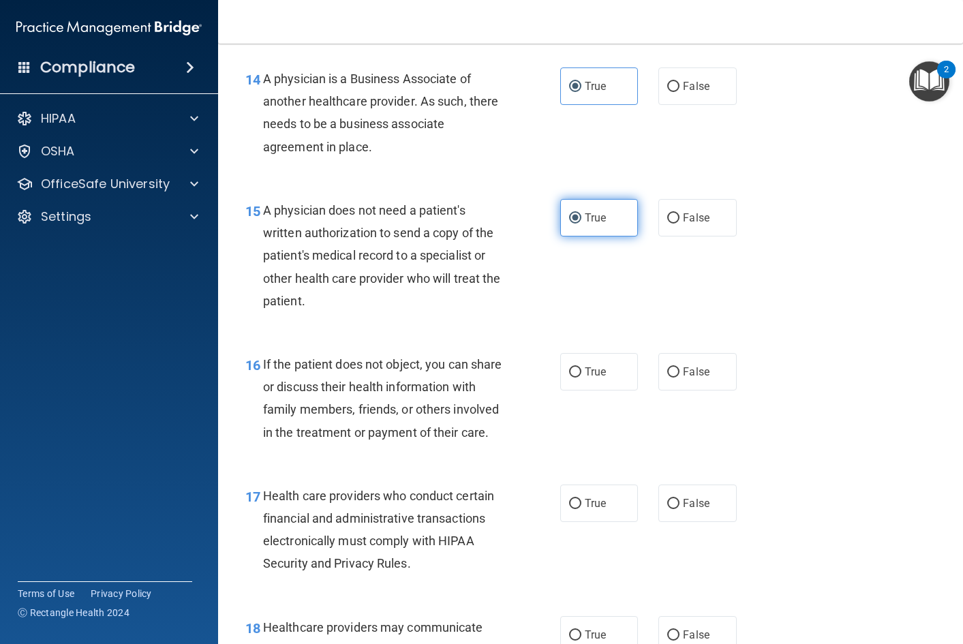
scroll to position [1840, 0]
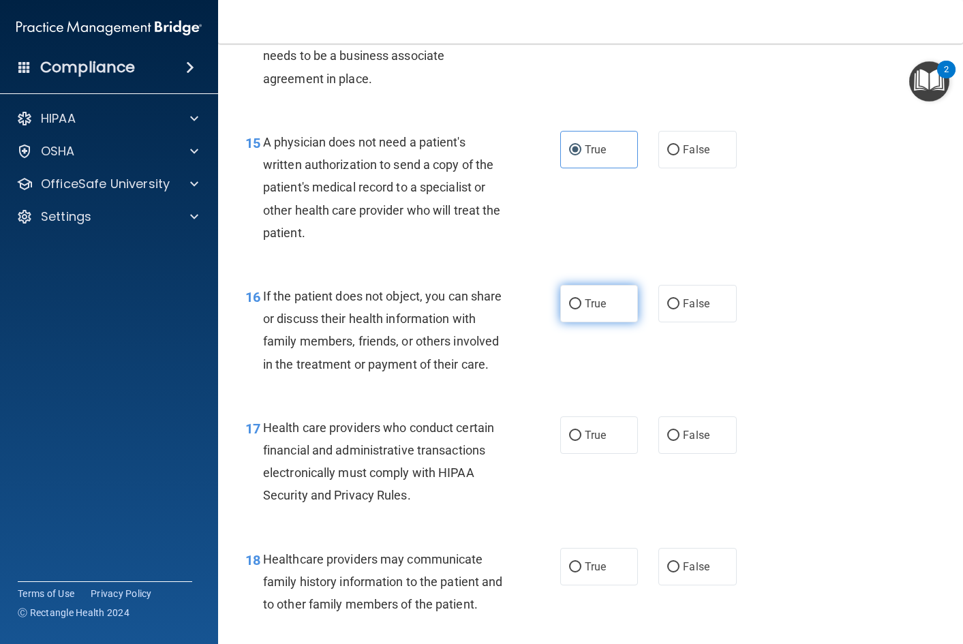
click at [585, 299] on span "True" at bounding box center [595, 303] width 21 height 13
click at [581, 299] on input "True" at bounding box center [575, 304] width 12 height 10
radio input "true"
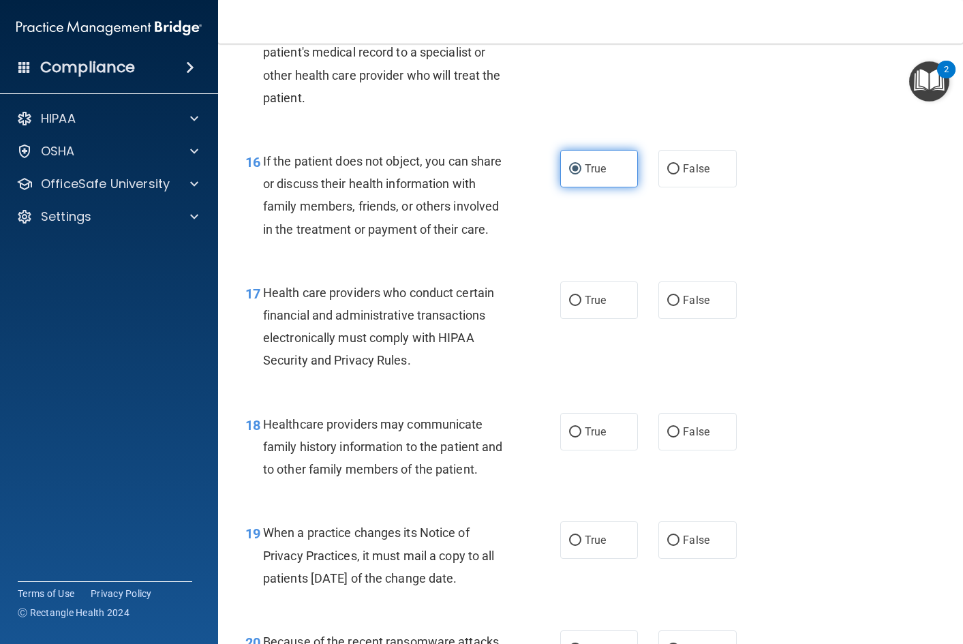
scroll to position [1977, 0]
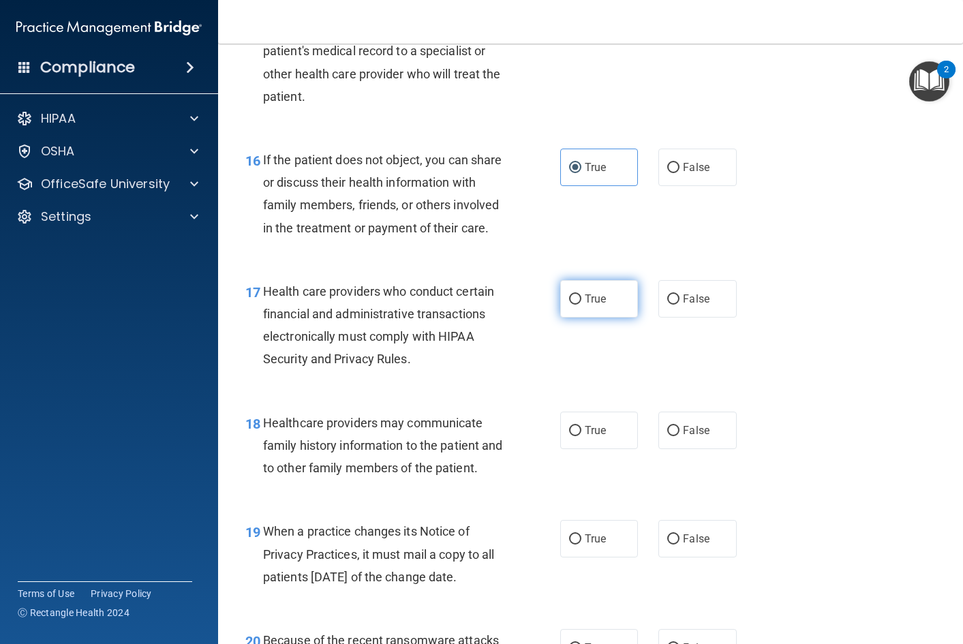
click at [577, 318] on label "True" at bounding box center [599, 298] width 78 height 37
click at [577, 305] on input "True" at bounding box center [575, 299] width 12 height 10
radio input "true"
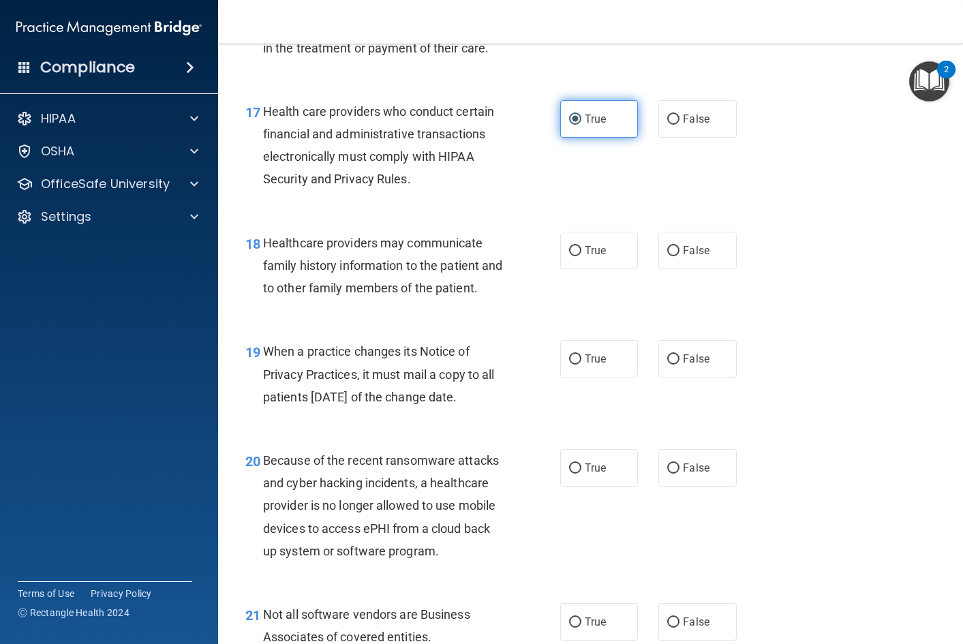
scroll to position [2181, 0]
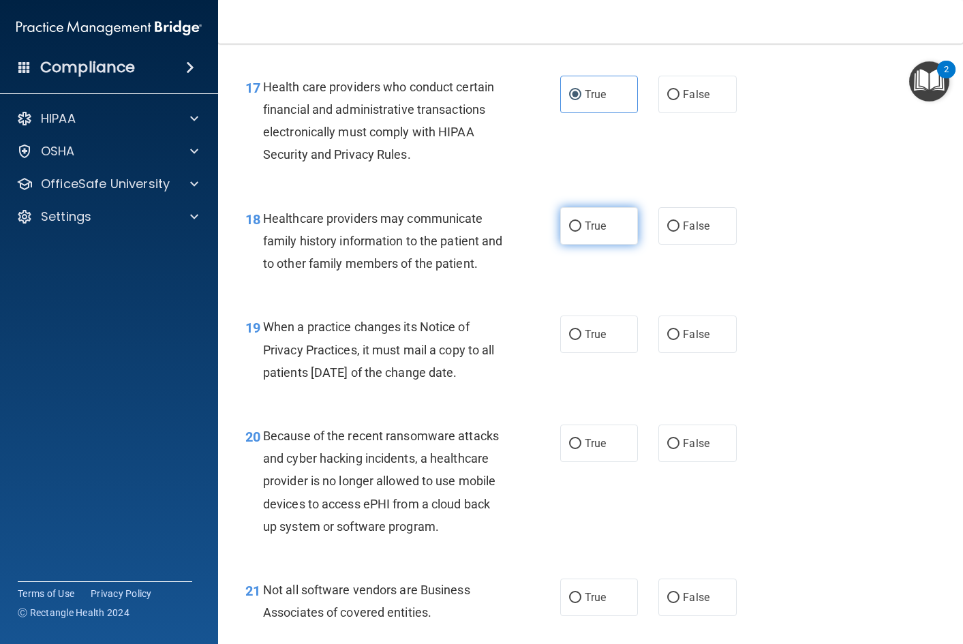
click at [578, 245] on label "True" at bounding box center [599, 225] width 78 height 37
click at [578, 232] on input "True" at bounding box center [575, 227] width 12 height 10
radio input "true"
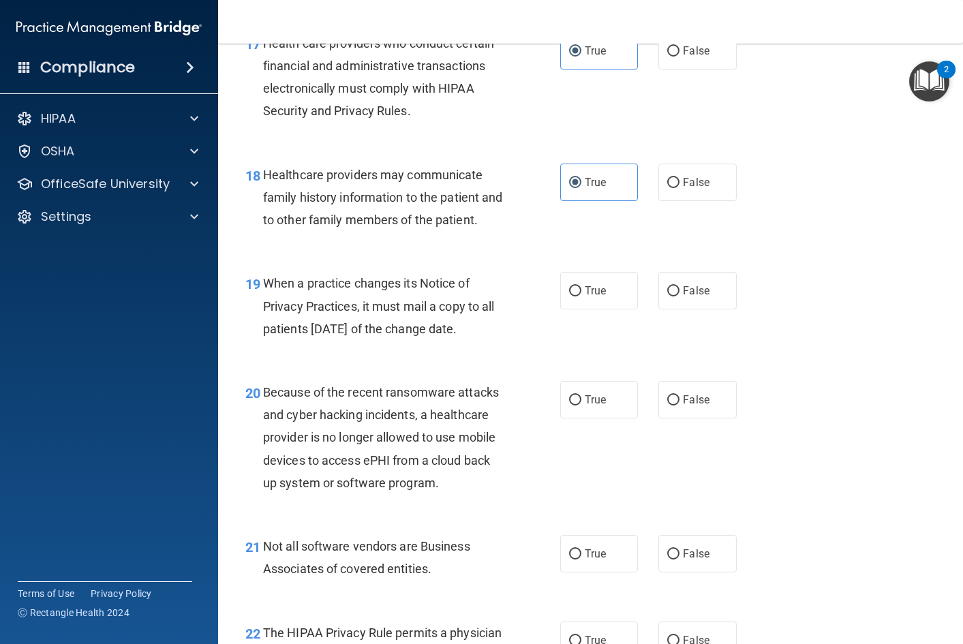
scroll to position [2249, 0]
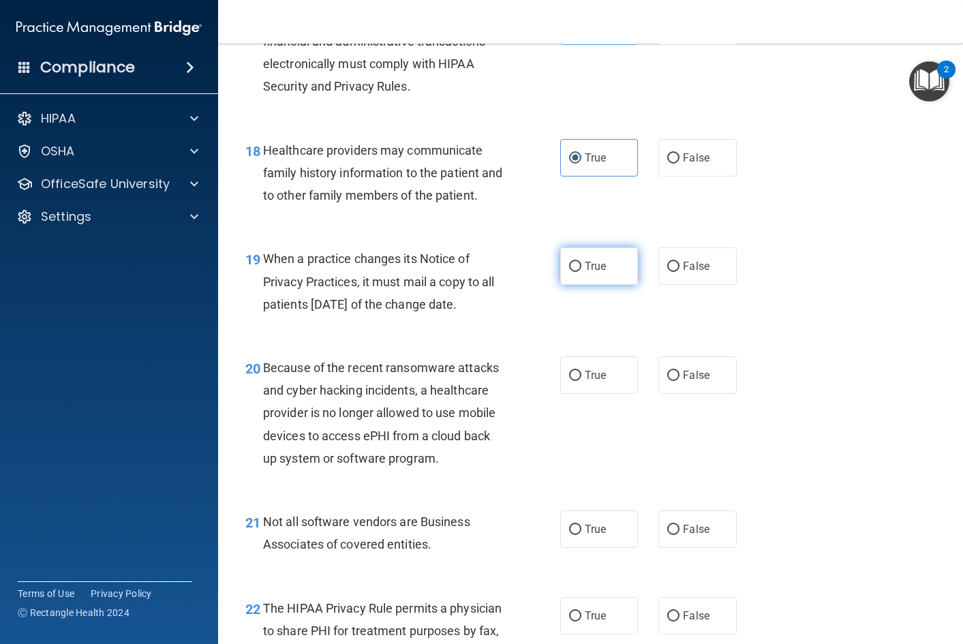
click at [598, 285] on label "True" at bounding box center [599, 265] width 78 height 37
click at [581, 272] on input "True" at bounding box center [575, 267] width 12 height 10
radio input "true"
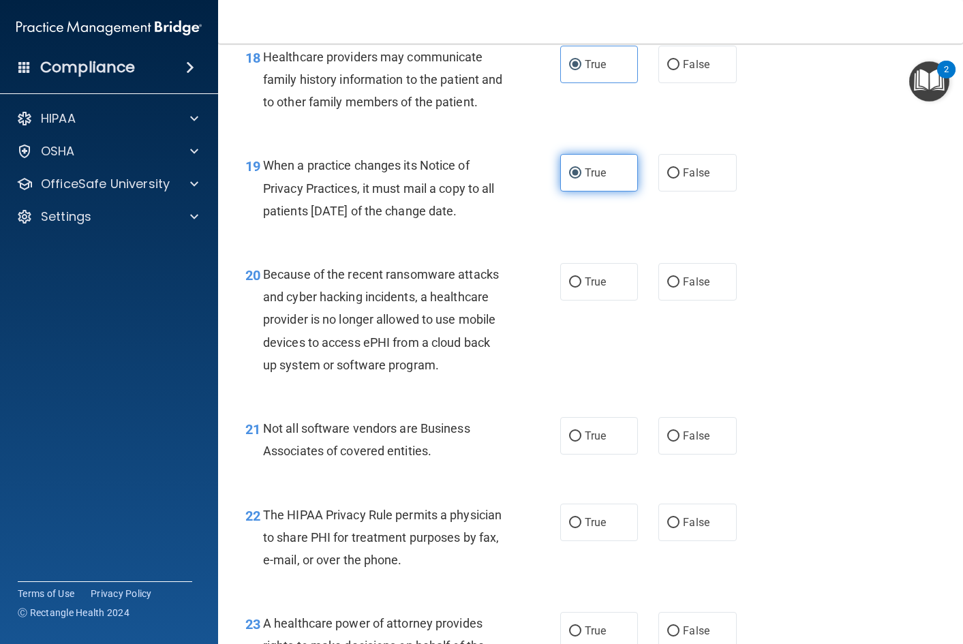
scroll to position [2386, 0]
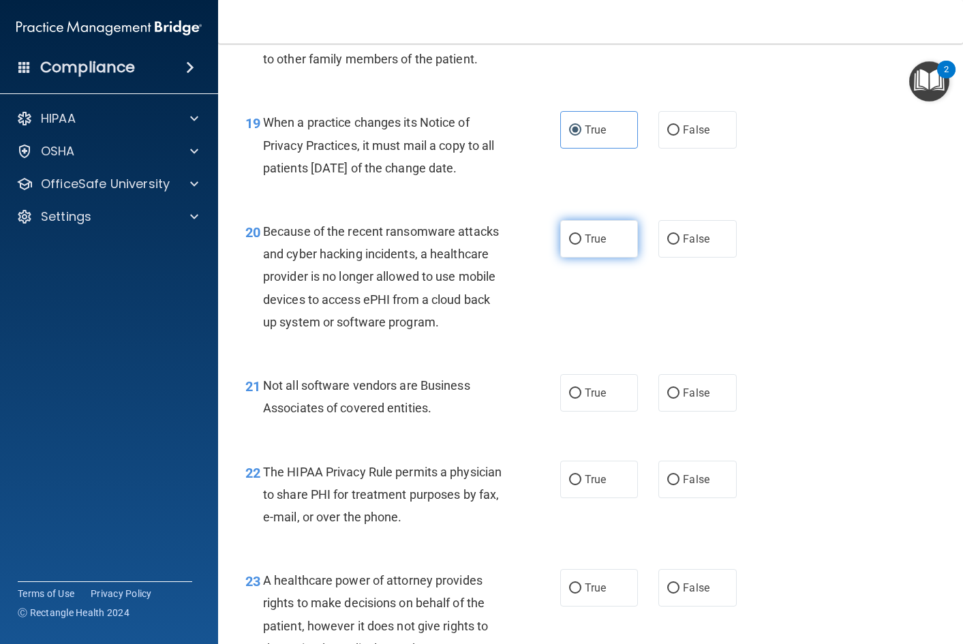
click at [607, 258] on label "True" at bounding box center [599, 238] width 78 height 37
click at [581, 245] on input "True" at bounding box center [575, 239] width 12 height 10
radio input "true"
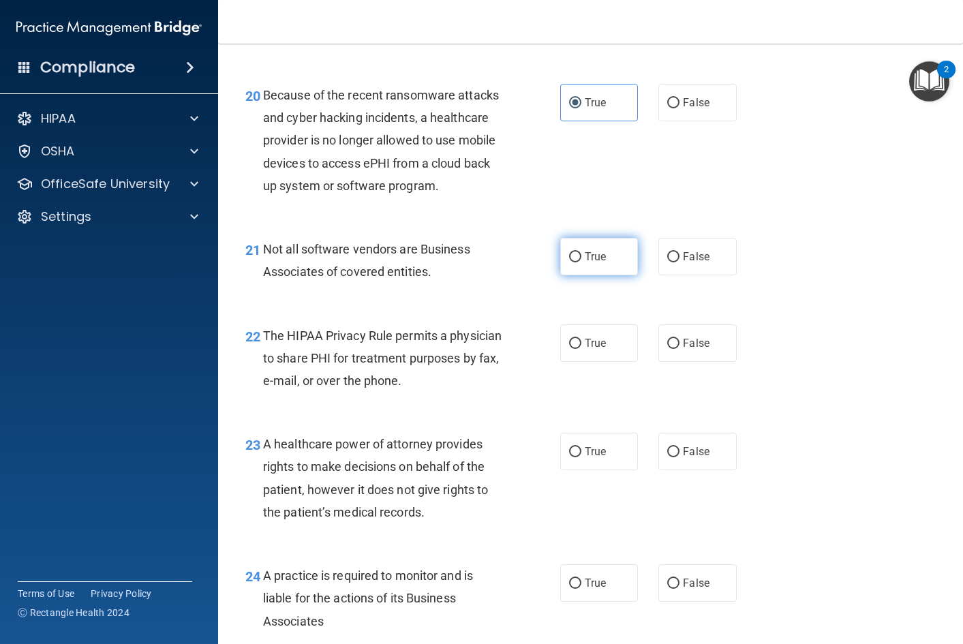
click at [573, 262] on input "True" at bounding box center [575, 257] width 12 height 10
radio input "true"
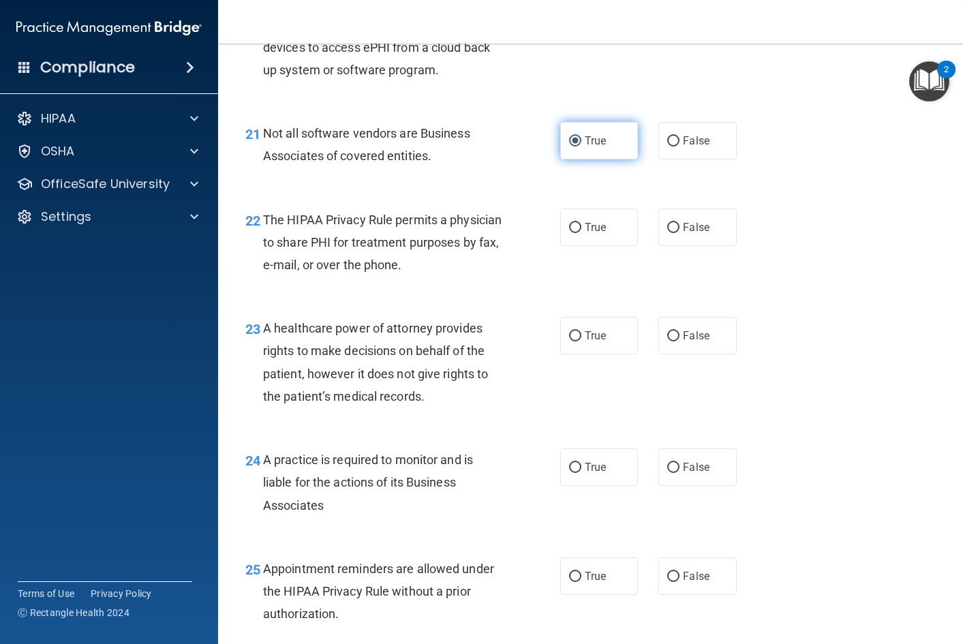
scroll to position [2658, 0]
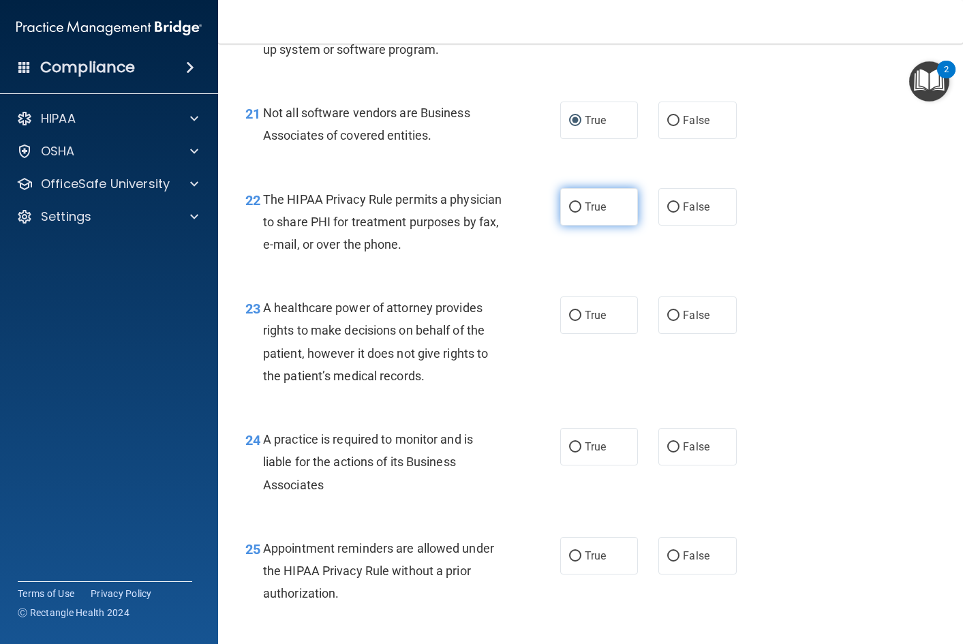
click at [592, 226] on label "True" at bounding box center [599, 206] width 78 height 37
click at [581, 213] on input "True" at bounding box center [575, 207] width 12 height 10
radio input "true"
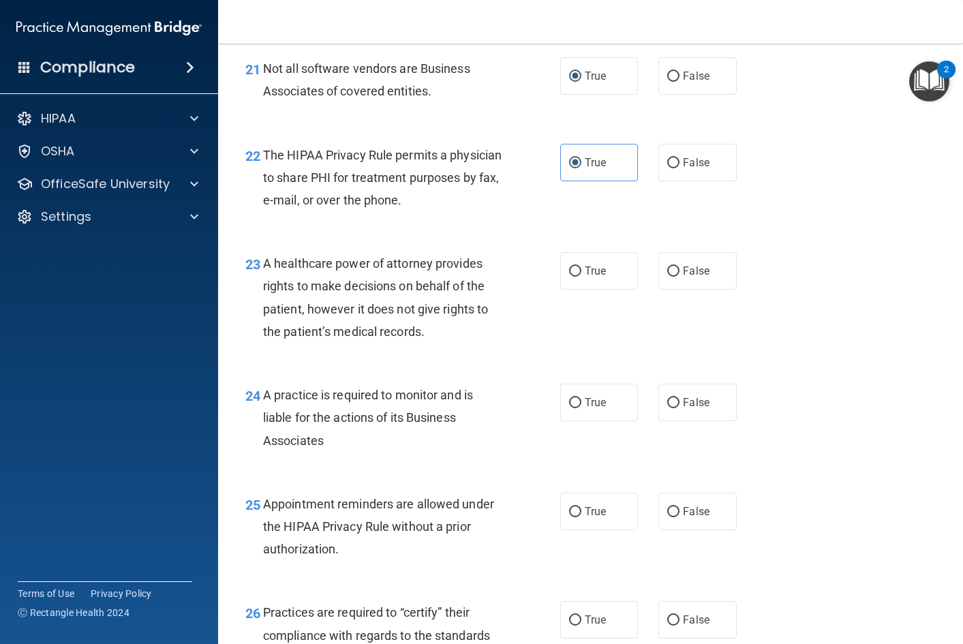
scroll to position [2727, 0]
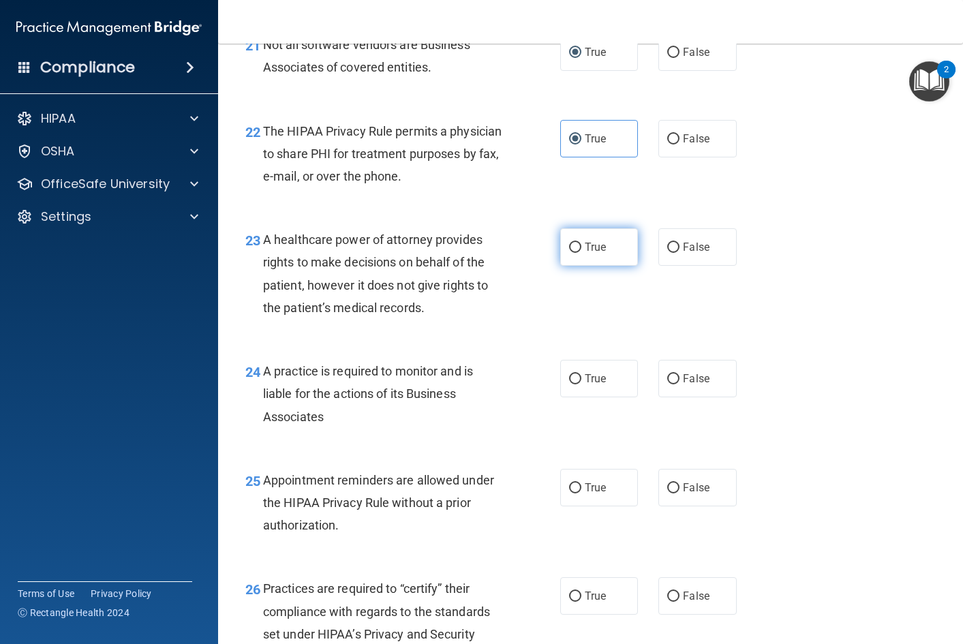
click at [590, 254] on span "True" at bounding box center [595, 247] width 21 height 13
click at [581, 253] on input "True" at bounding box center [575, 248] width 12 height 10
radio input "true"
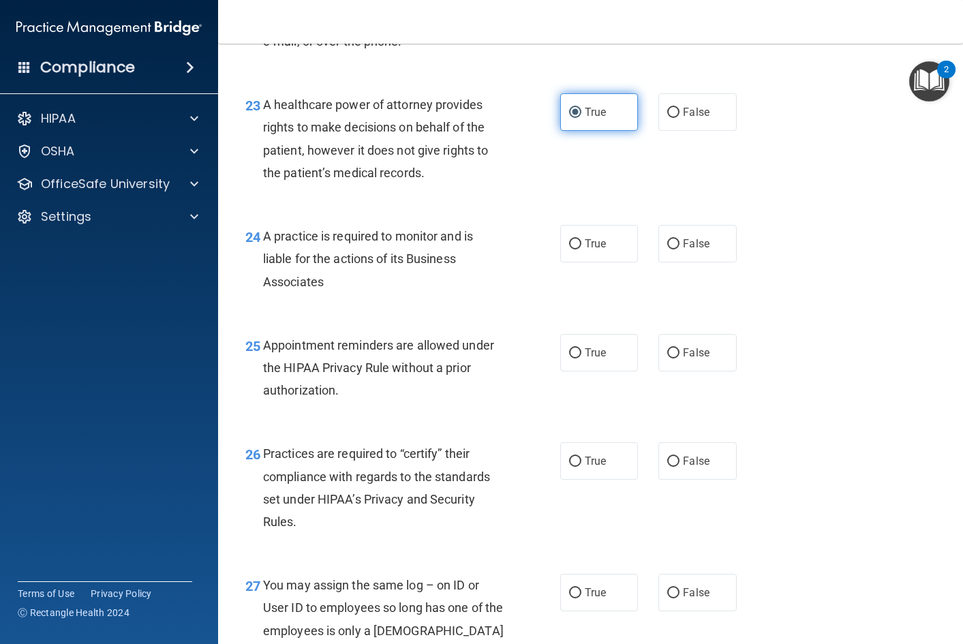
scroll to position [2863, 0]
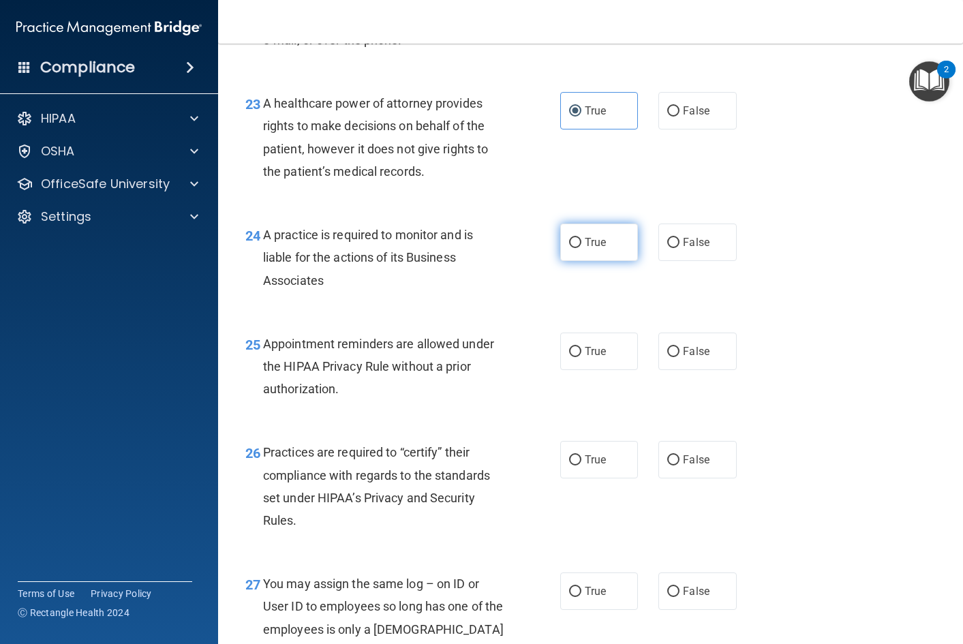
click at [598, 261] on label "True" at bounding box center [599, 242] width 78 height 37
click at [581, 248] on input "True" at bounding box center [575, 243] width 12 height 10
radio input "true"
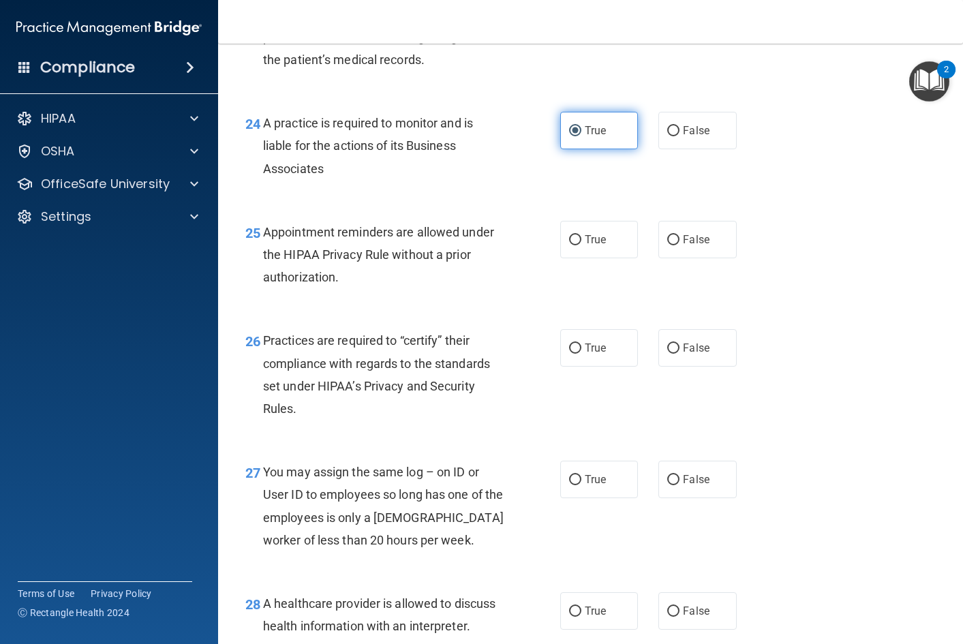
scroll to position [2999, 0]
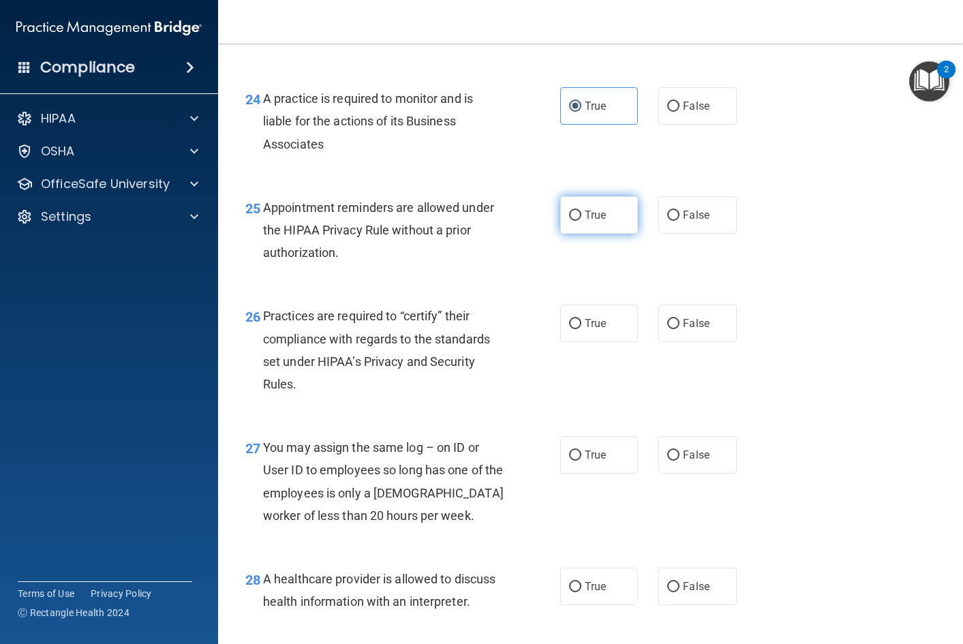
click at [597, 234] on label "True" at bounding box center [599, 214] width 78 height 37
click at [581, 221] on input "True" at bounding box center [575, 216] width 12 height 10
radio input "true"
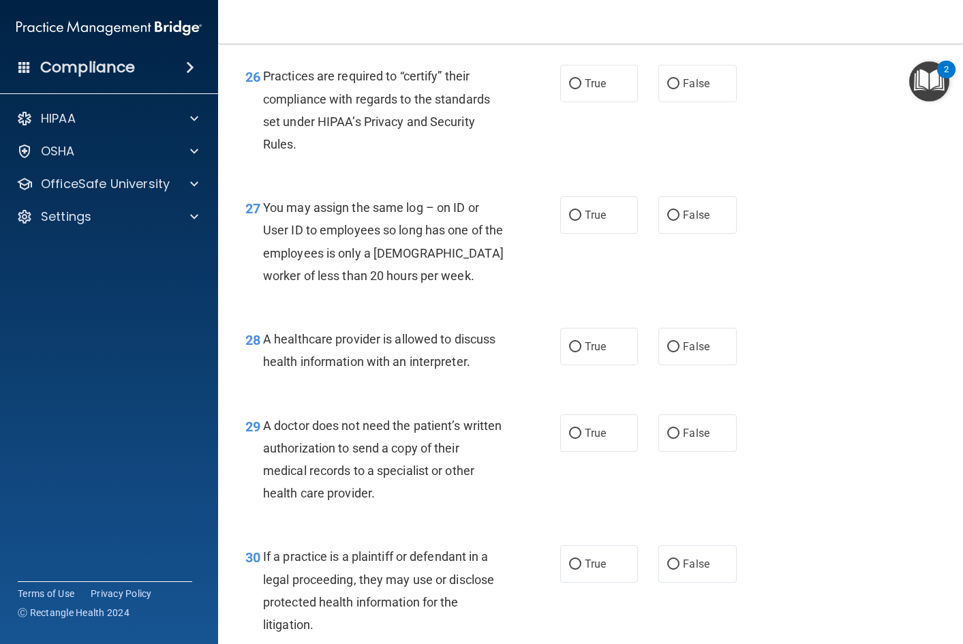
scroll to position [3272, 0]
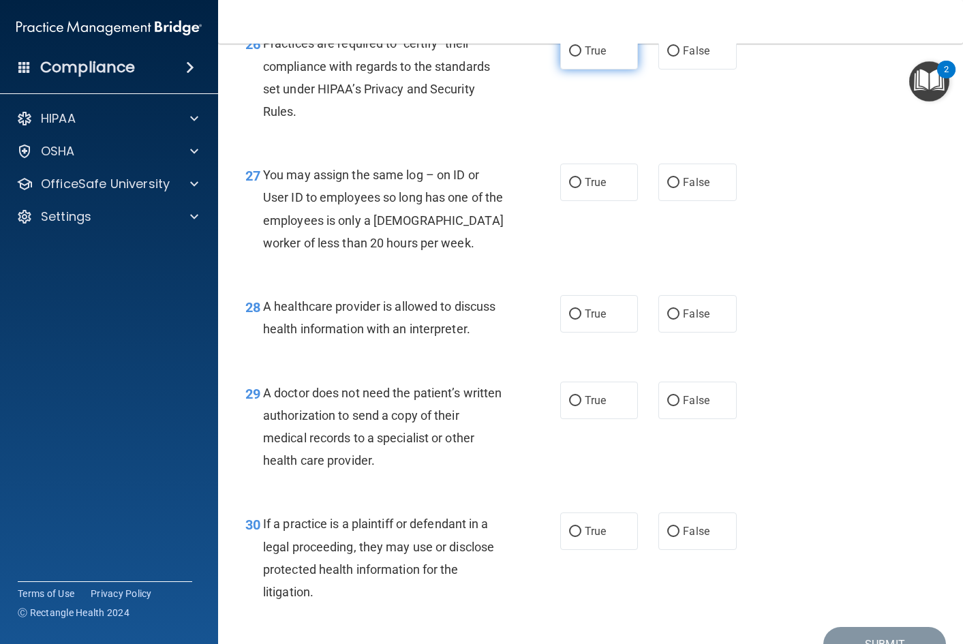
click at [596, 57] on span "True" at bounding box center [595, 50] width 21 height 13
click at [581, 57] on input "True" at bounding box center [575, 51] width 12 height 10
radio input "true"
click at [671, 188] on input "False" at bounding box center [673, 183] width 12 height 10
radio input "true"
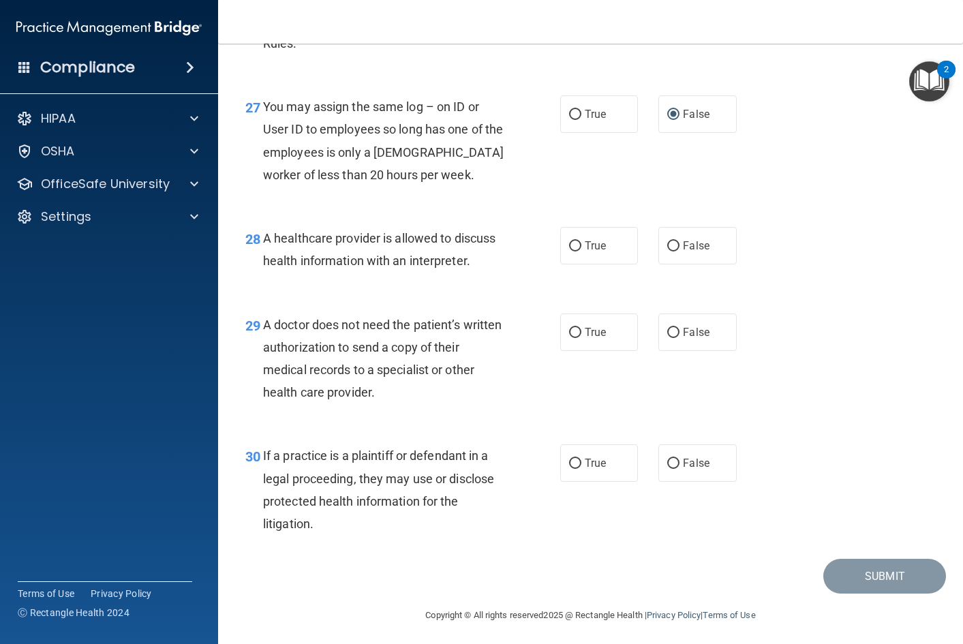
scroll to position [3389, 0]
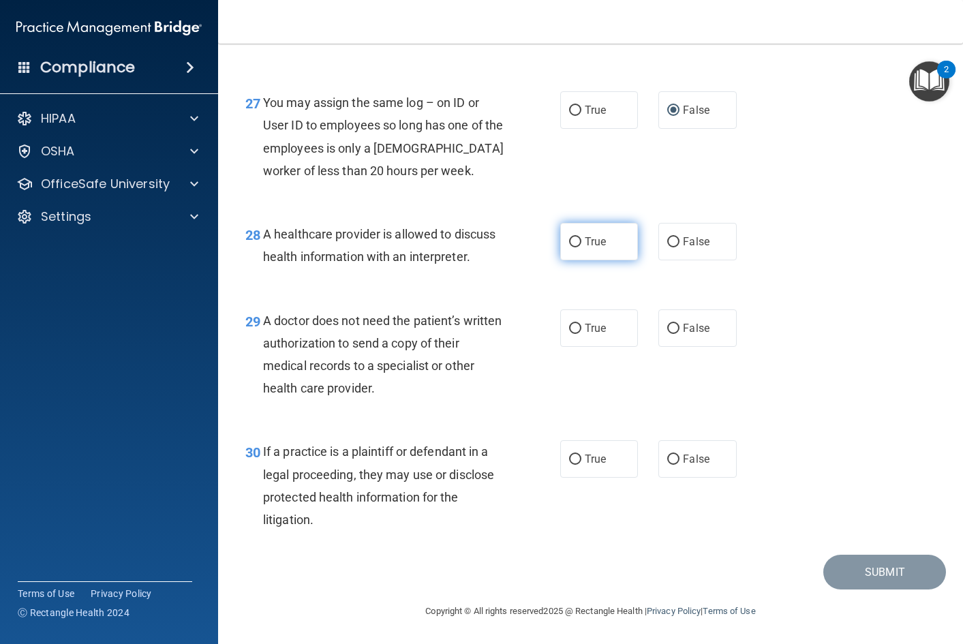
click at [620, 233] on label "True" at bounding box center [599, 241] width 78 height 37
click at [581, 237] on input "True" at bounding box center [575, 242] width 12 height 10
radio input "true"
click at [575, 347] on label "True" at bounding box center [599, 327] width 78 height 37
click at [575, 334] on input "True" at bounding box center [575, 329] width 12 height 10
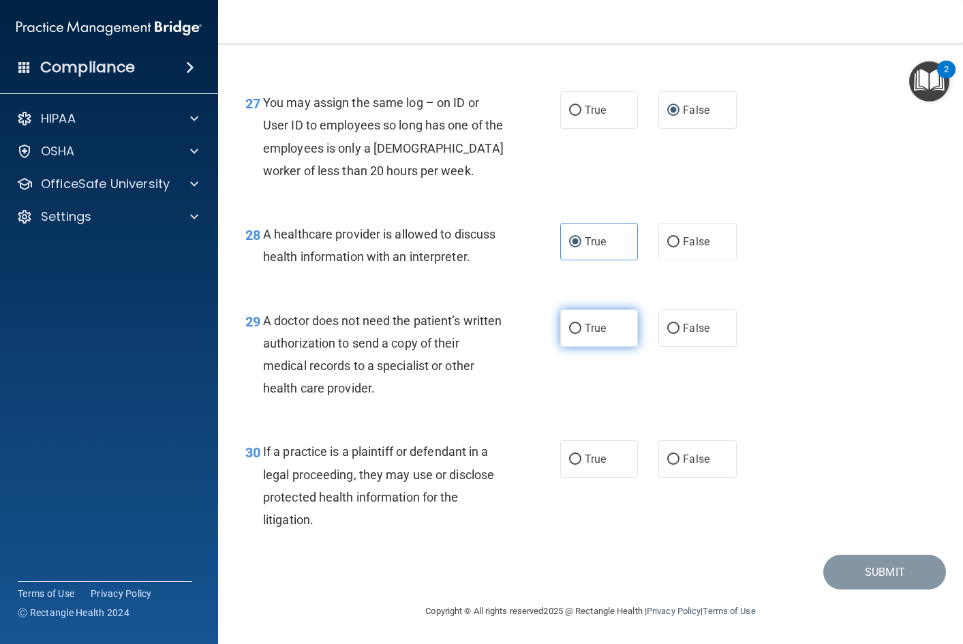
radio input "true"
click at [658, 464] on label "False" at bounding box center [697, 458] width 78 height 37
click at [667, 464] on input "False" at bounding box center [673, 460] width 12 height 10
radio input "true"
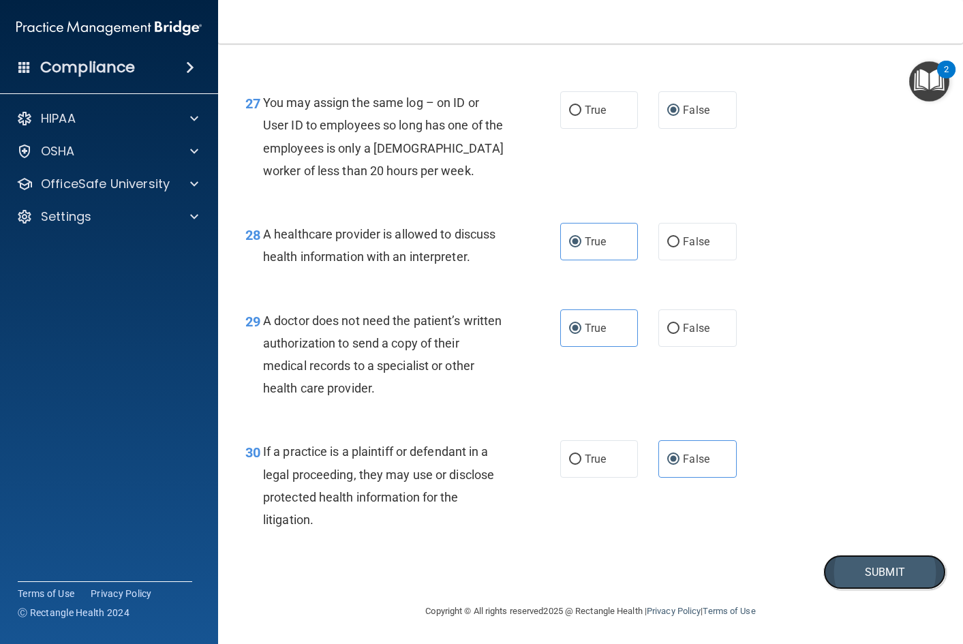
click at [840, 574] on button "Submit" at bounding box center [884, 572] width 123 height 35
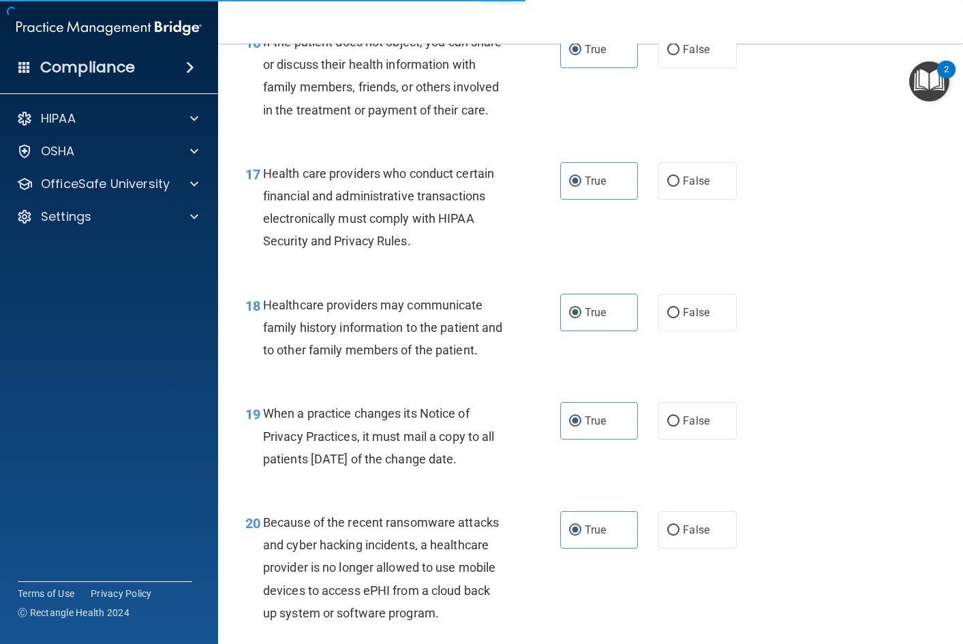
scroll to position [2094, 0]
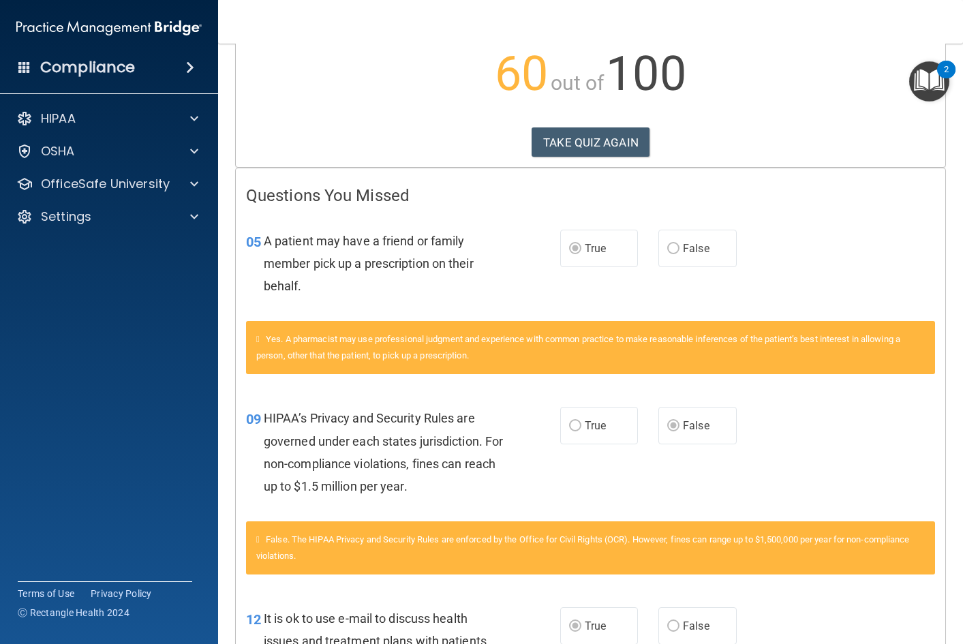
scroll to position [204, 0]
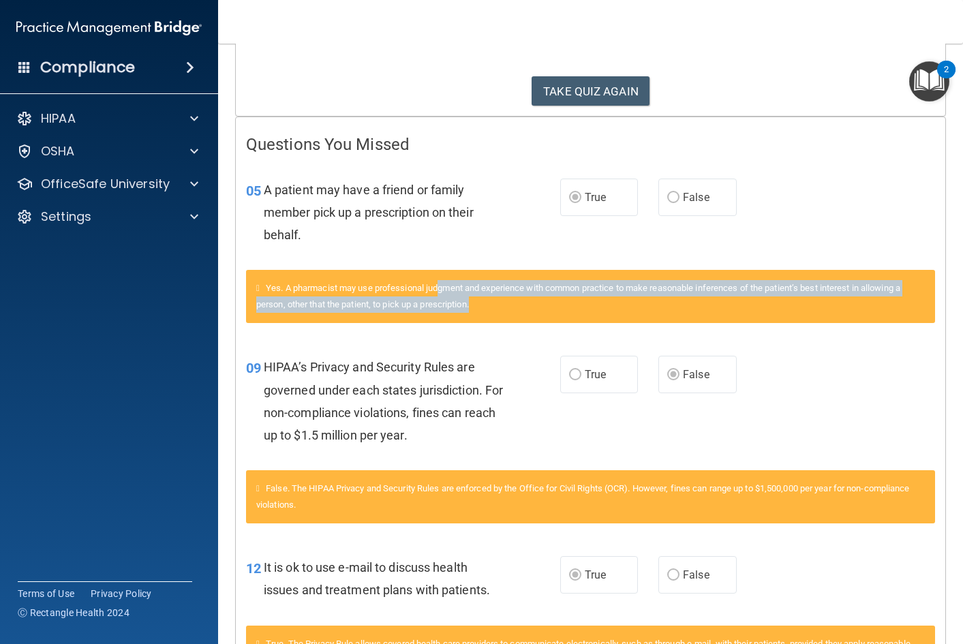
drag, startPoint x: 446, startPoint y: 296, endPoint x: 611, endPoint y: 305, distance: 165.2
click at [611, 305] on div "Yes. A pharmacist may use professional judgment and experience with common prac…" at bounding box center [590, 296] width 689 height 53
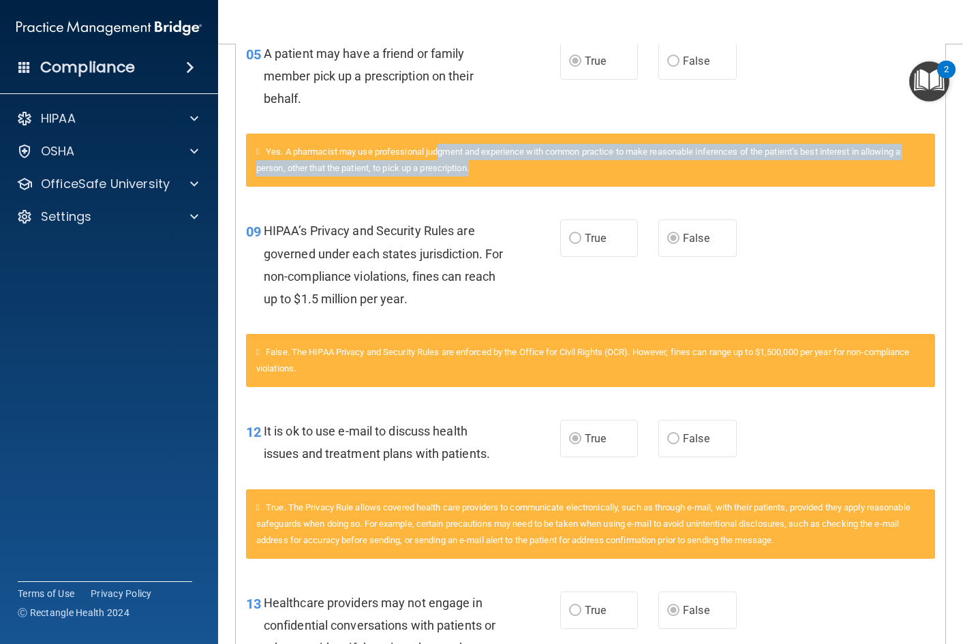
scroll to position [409, 0]
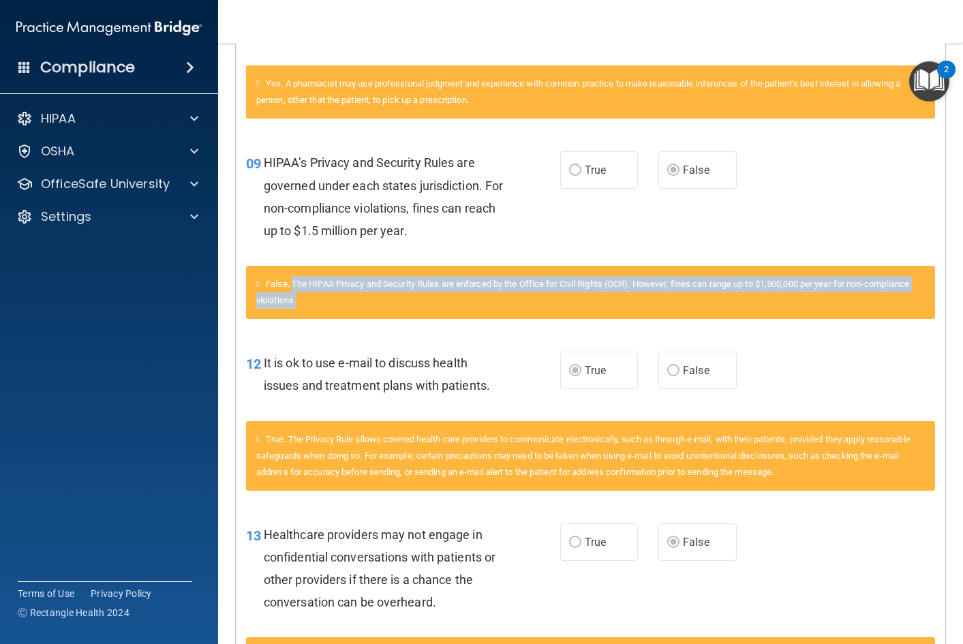
drag, startPoint x: 295, startPoint y: 284, endPoint x: 468, endPoint y: 299, distance: 173.8
click at [468, 299] on div "False. The HIPAA Privacy and Security Rules are enforced by the Office for Civi…" at bounding box center [590, 292] width 689 height 53
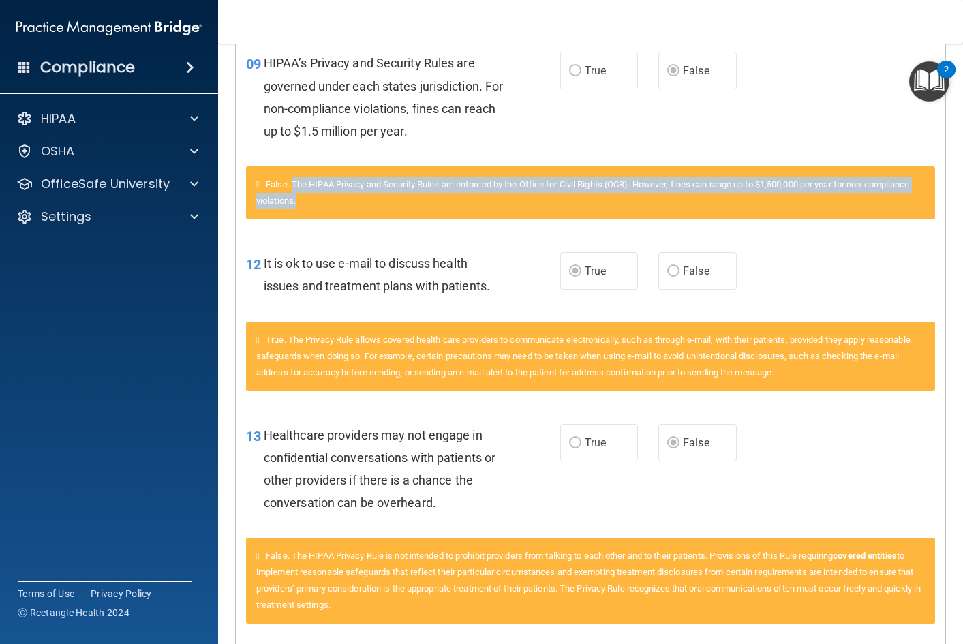
scroll to position [545, 0]
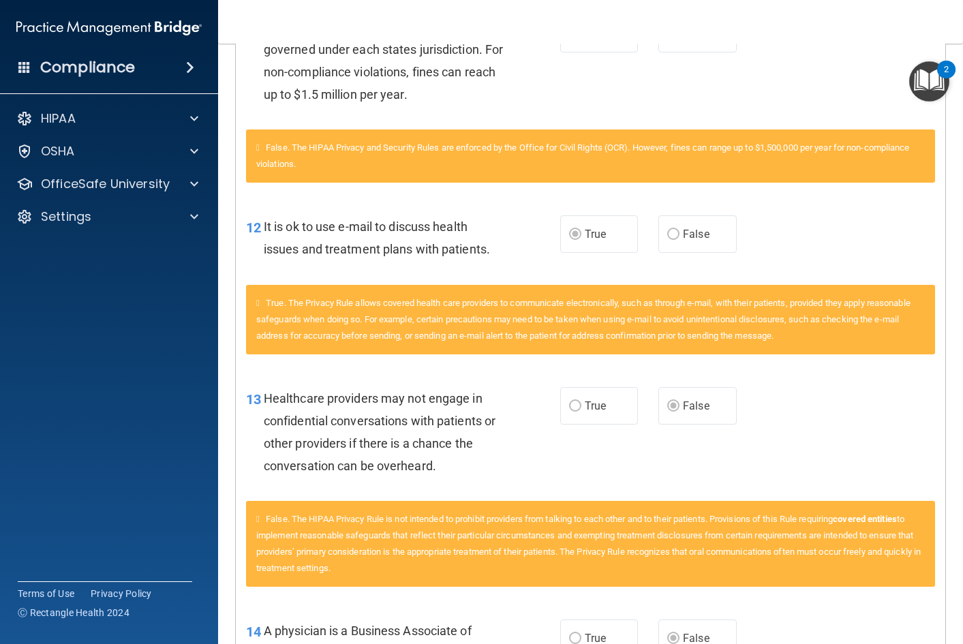
click at [468, 299] on span "True. The Privacy Rule allows covered health care providers to communicate elec…" at bounding box center [583, 319] width 654 height 43
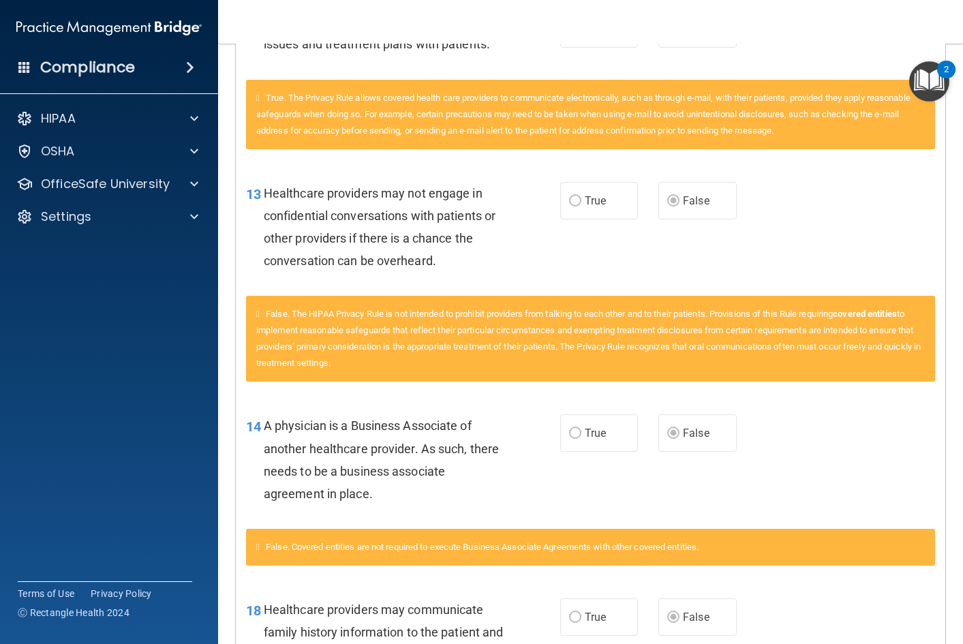
scroll to position [750, 0]
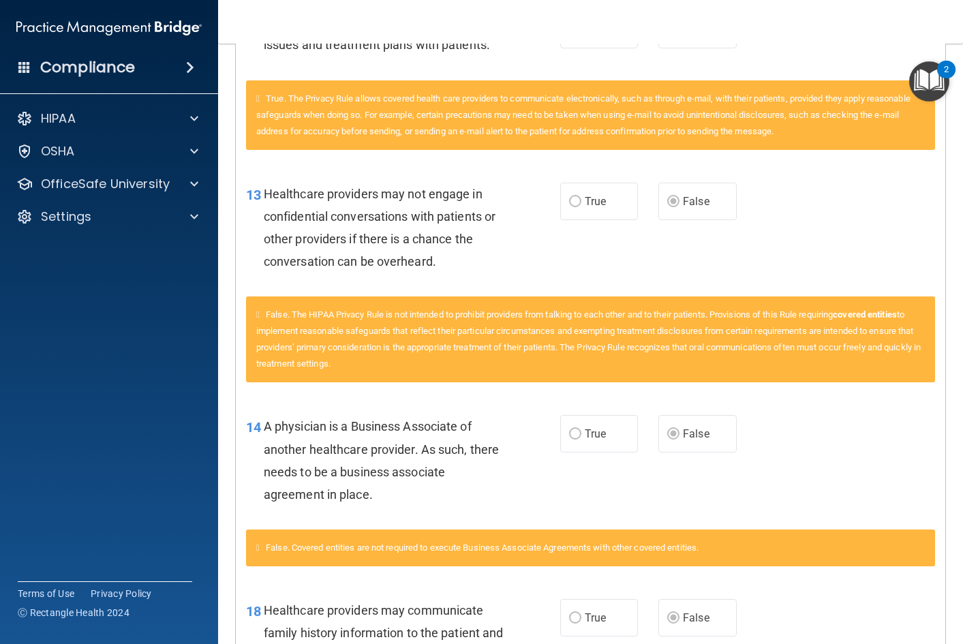
drag, startPoint x: 338, startPoint y: 316, endPoint x: 509, endPoint y: 361, distance: 176.3
click at [509, 361] on div "False. The HIPAA Privacy Rule is not intended to prohibit providers from talkin…" at bounding box center [590, 340] width 689 height 86
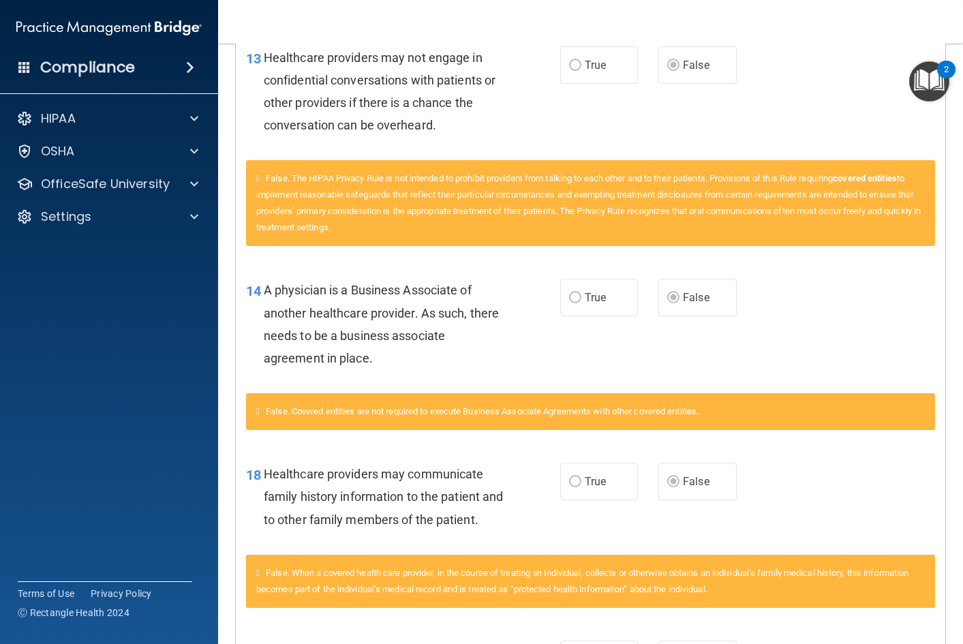
scroll to position [954, 0]
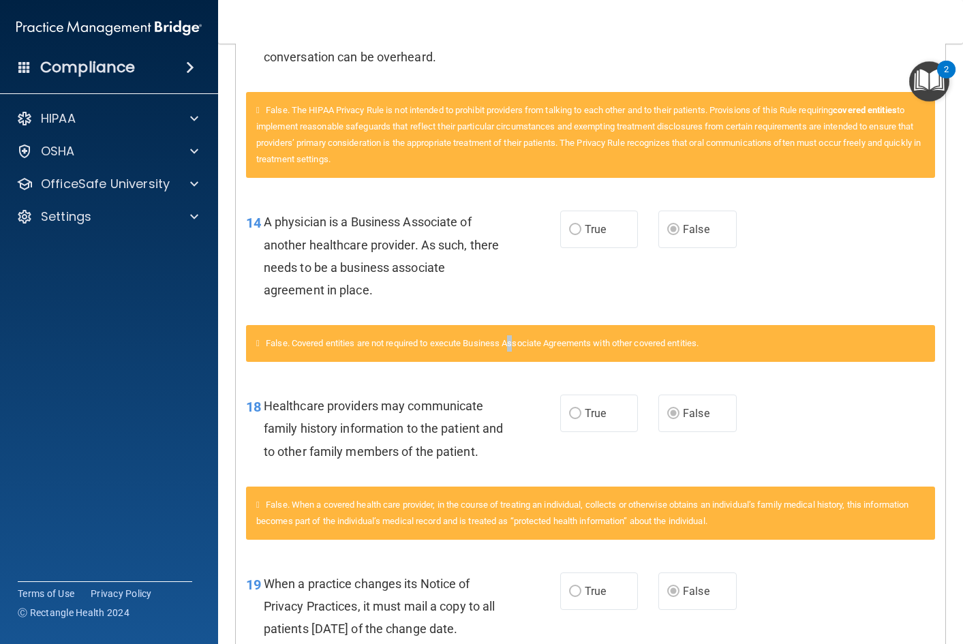
drag, startPoint x: 521, startPoint y: 336, endPoint x: 518, endPoint y: 348, distance: 12.6
click at [518, 348] on div "False. Covered entities are not required to execute Business Associate Agreemen…" at bounding box center [590, 343] width 689 height 37
drag, startPoint x: 440, startPoint y: 346, endPoint x: 509, endPoint y: 336, distance: 70.3
click at [503, 336] on div "False. Covered entities are not required to execute Business Associate Agreemen…" at bounding box center [590, 343] width 689 height 37
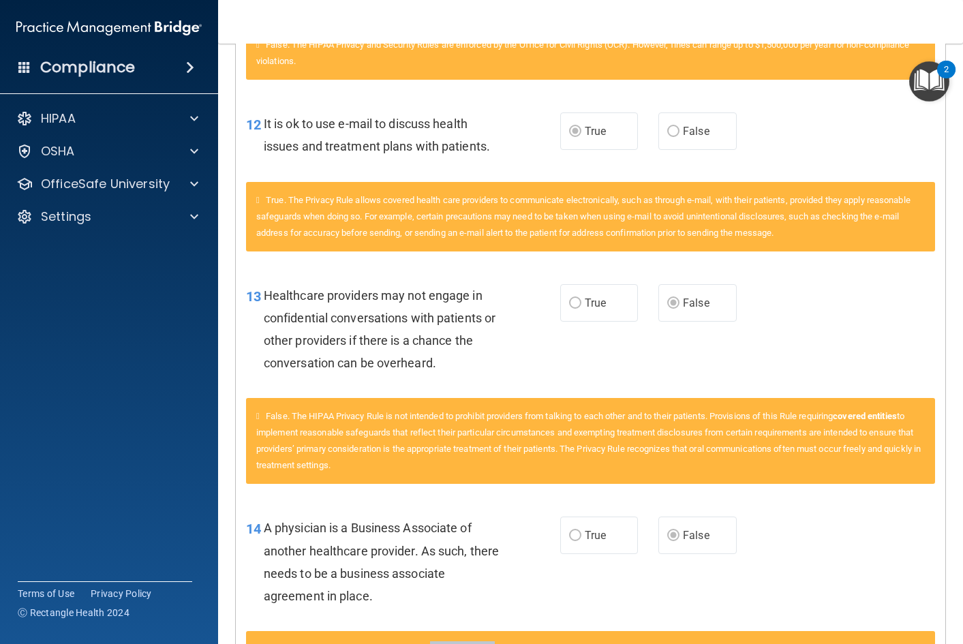
scroll to position [682, 0]
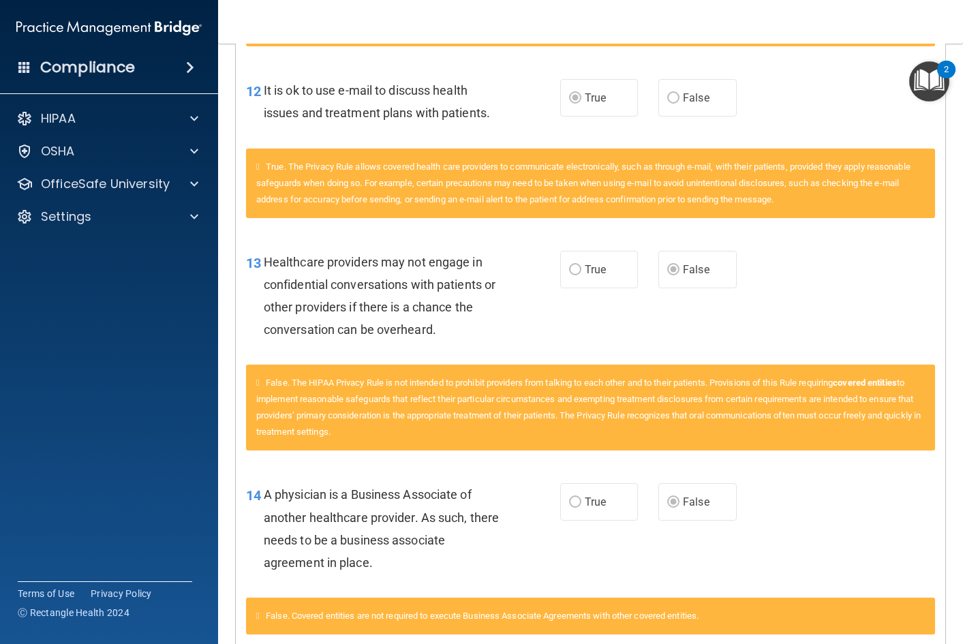
click at [397, 297] on div "Healthcare providers may not engage in confidential conversations with patients…" at bounding box center [389, 296] width 251 height 91
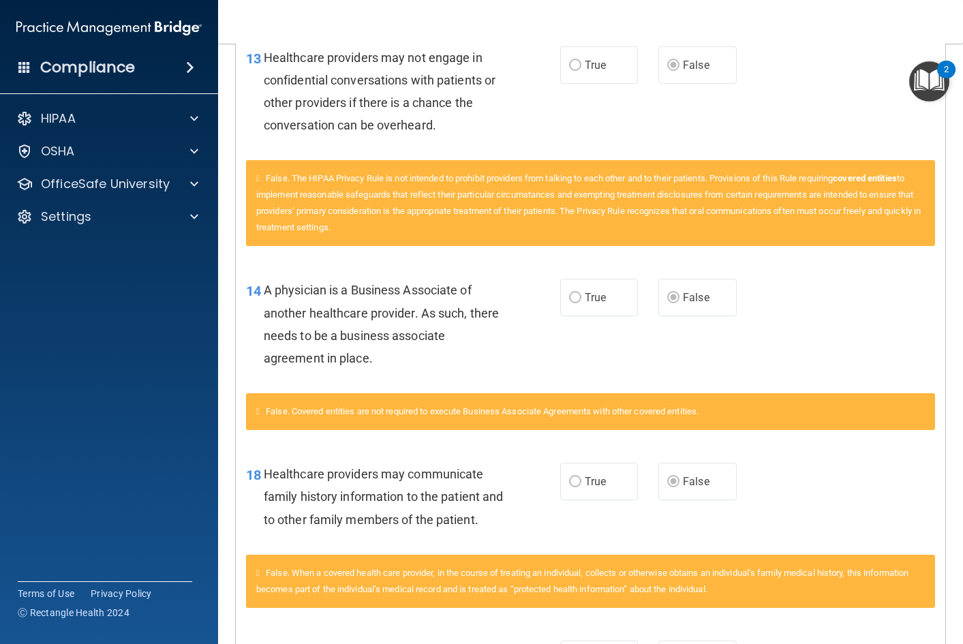
scroll to position [954, 0]
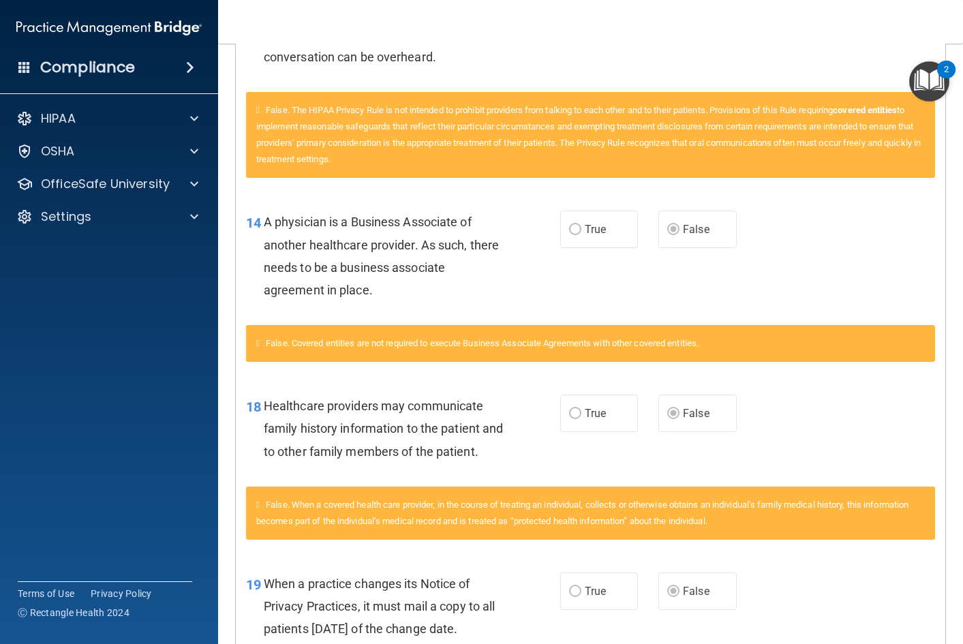
click at [397, 297] on div "A physician is a Business Associate of another healthcare provider. As such, th…" at bounding box center [389, 256] width 251 height 91
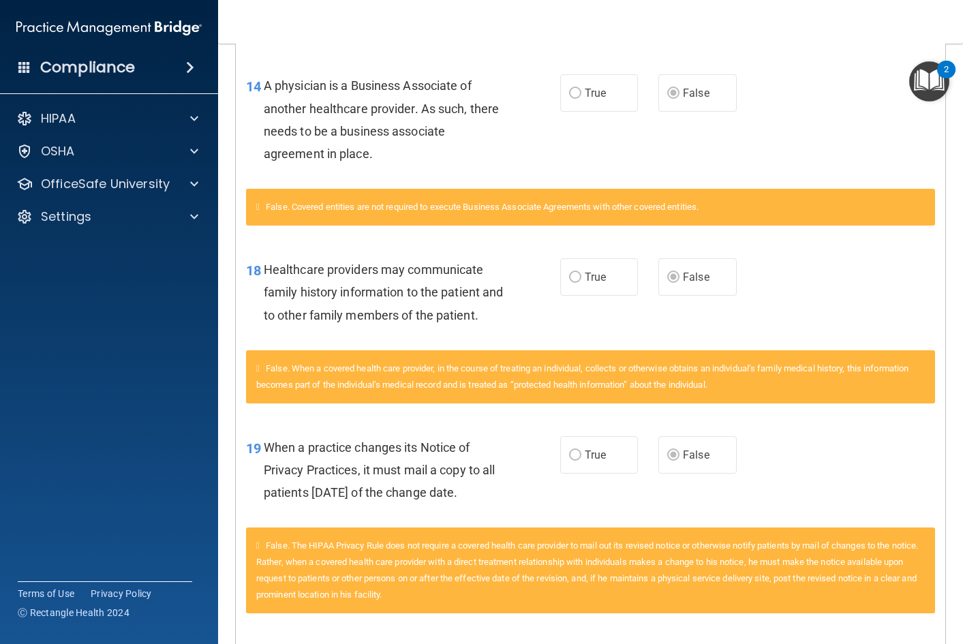
scroll to position [1159, 0]
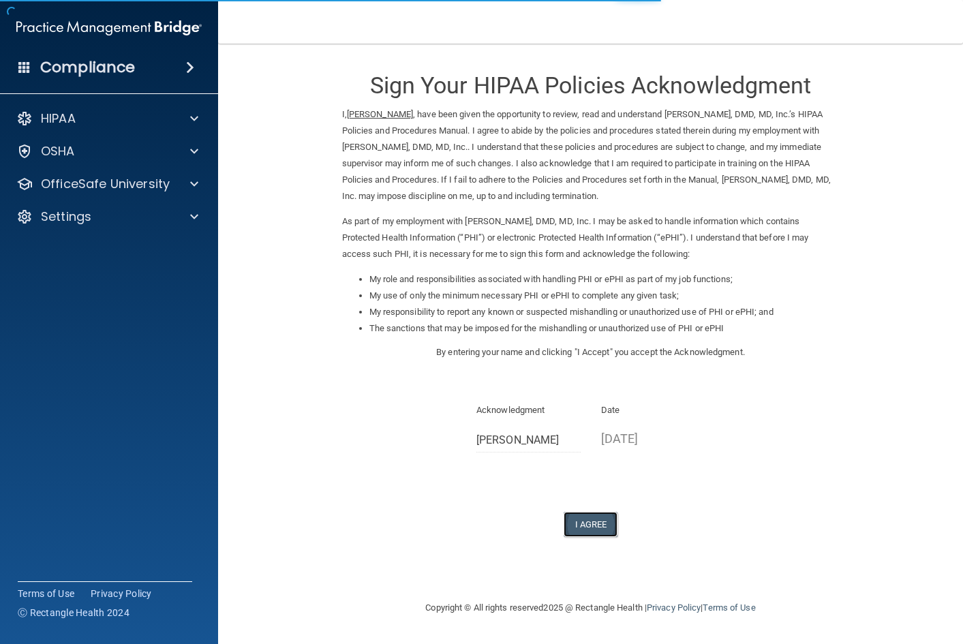
click at [590, 521] on button "I Agree" at bounding box center [591, 524] width 55 height 25
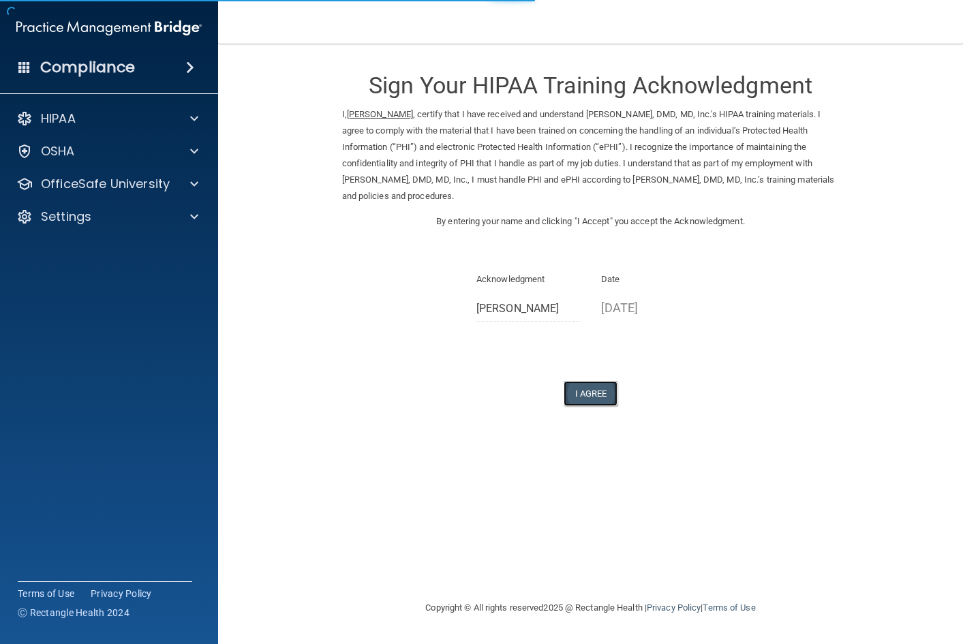
click at [608, 381] on button "I Agree" at bounding box center [591, 393] width 55 height 25
